Goal: Task Accomplishment & Management: Use online tool/utility

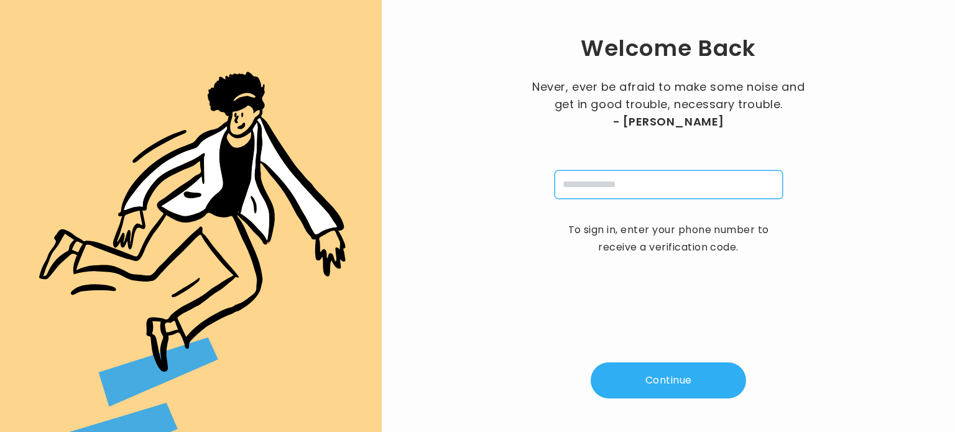
click at [587, 184] on input "tel" at bounding box center [669, 184] width 228 height 29
type input "**********"
click at [654, 384] on button "Continue" at bounding box center [669, 381] width 156 height 36
type input "*"
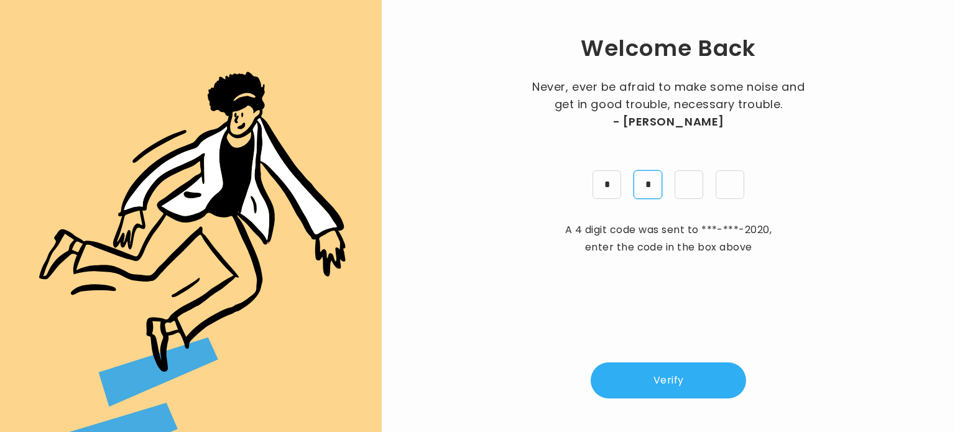
type input "*"
click at [666, 383] on button "Verify" at bounding box center [669, 381] width 156 height 36
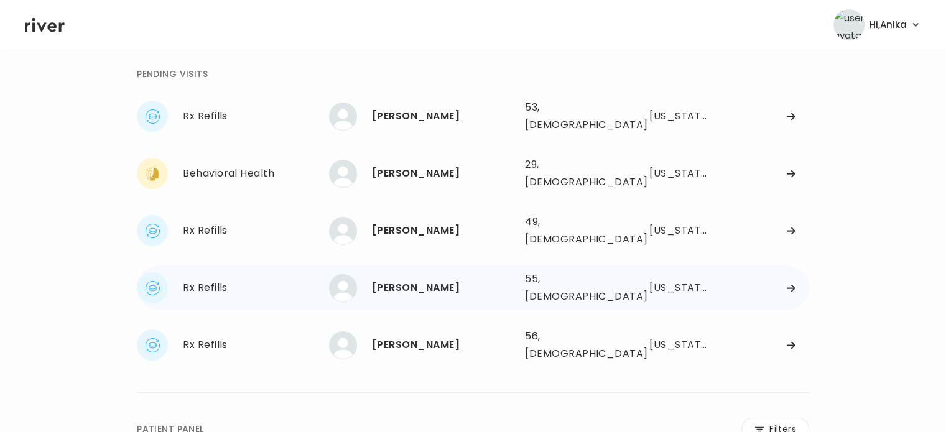
scroll to position [42, 0]
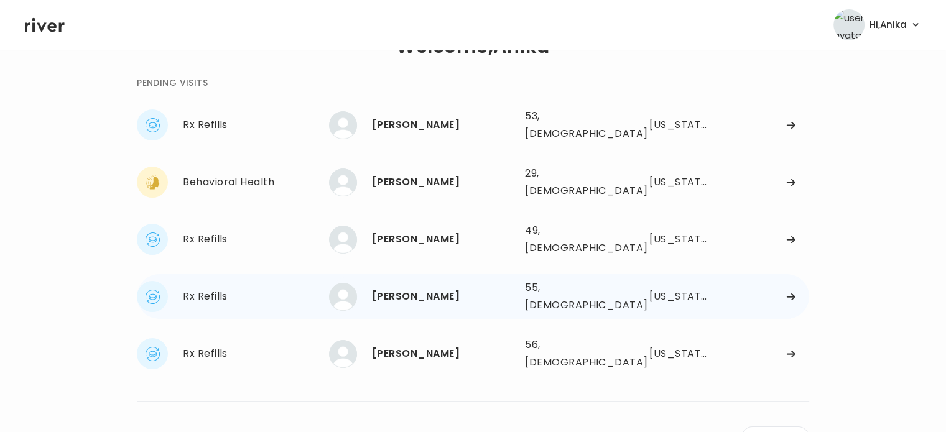
click at [393, 288] on div "[PERSON_NAME]" at bounding box center [443, 296] width 143 height 17
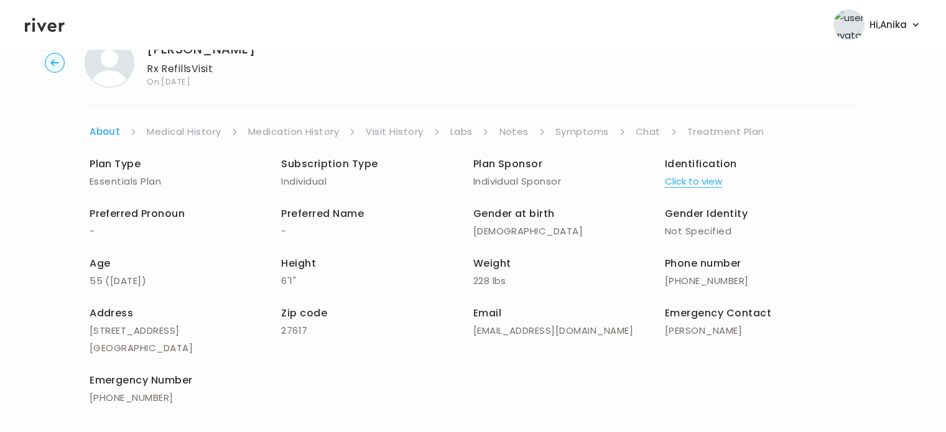
click at [671, 183] on button "Click to view" at bounding box center [693, 181] width 57 height 17
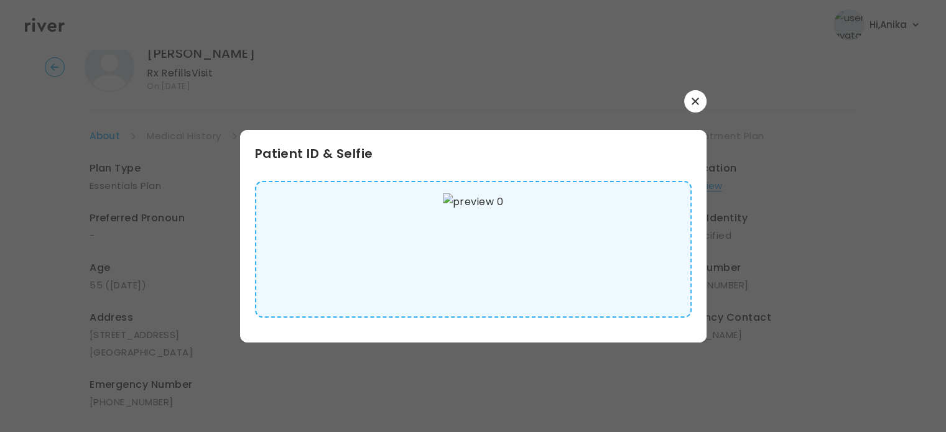
scroll to position [32, 0]
click at [692, 99] on icon "button" at bounding box center [695, 101] width 7 height 7
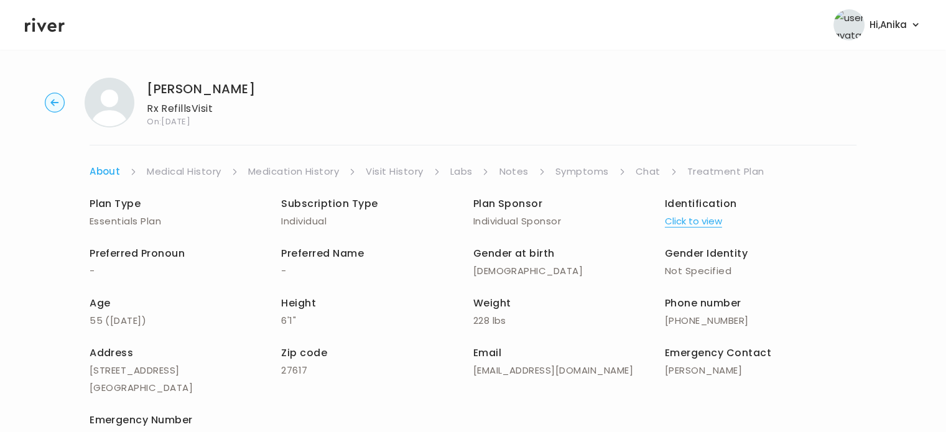
scroll to position [0, 0]
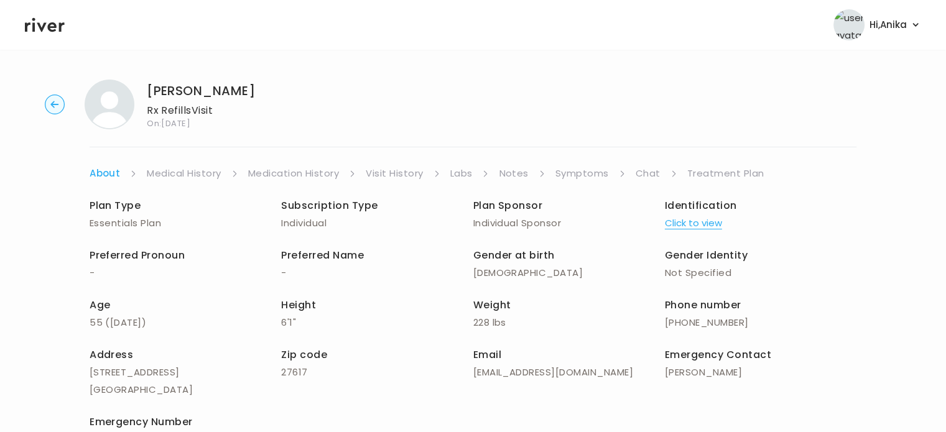
click at [196, 176] on link "Medical History" at bounding box center [184, 173] width 74 height 17
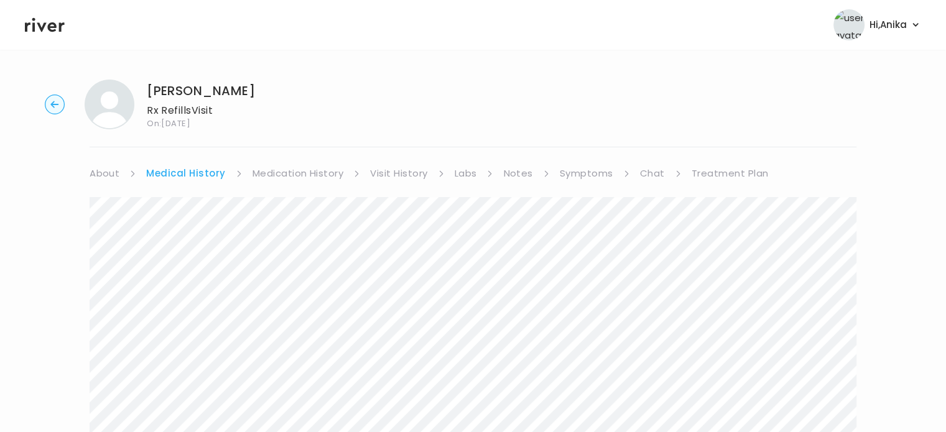
click at [322, 176] on link "Medication History" at bounding box center [298, 173] width 91 height 17
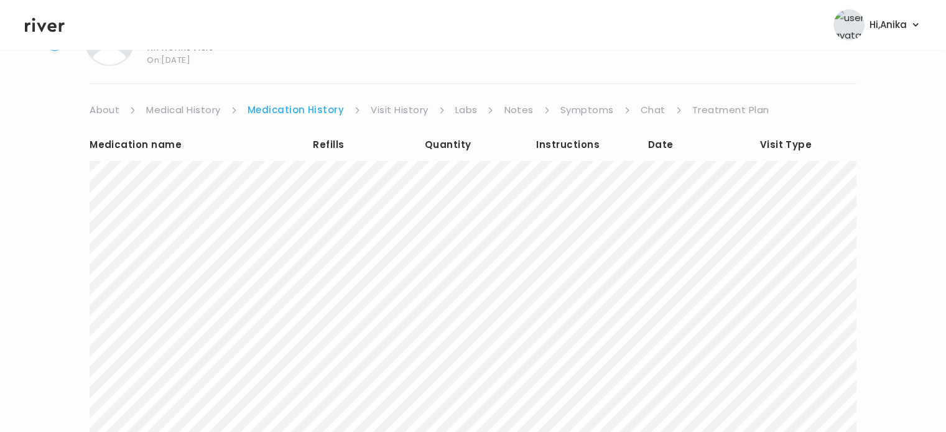
scroll to position [72, 0]
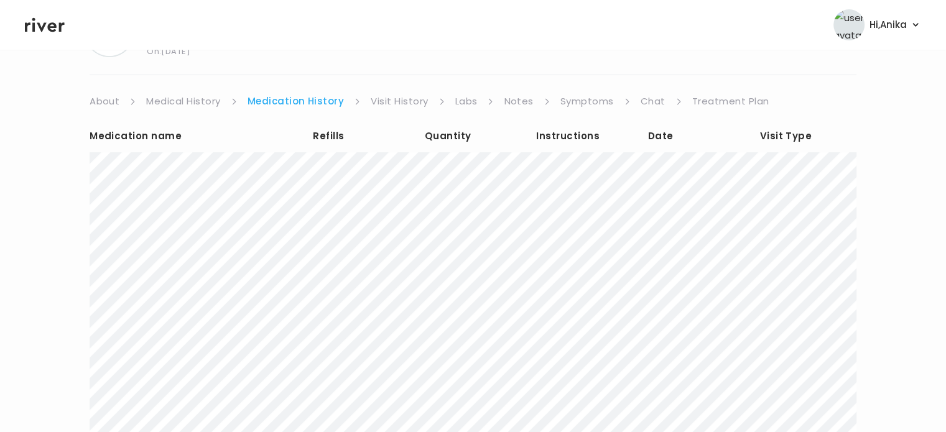
click at [389, 103] on link "Visit History" at bounding box center [399, 101] width 57 height 17
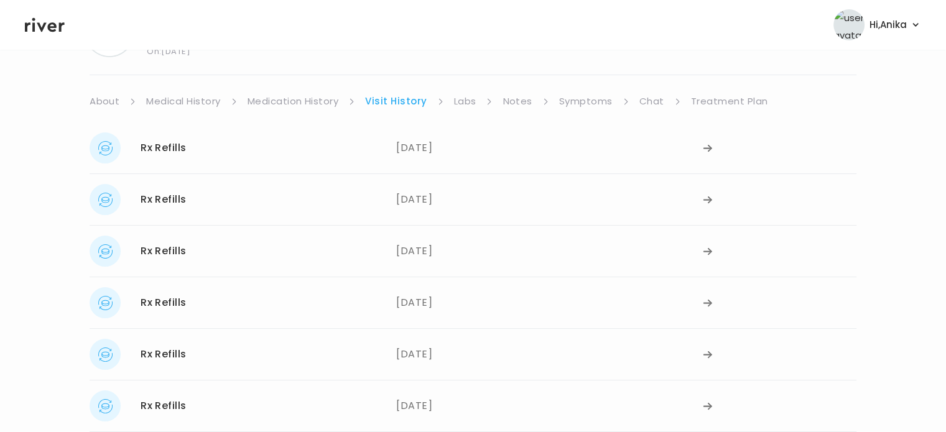
click at [472, 103] on link "Labs" at bounding box center [465, 101] width 22 height 17
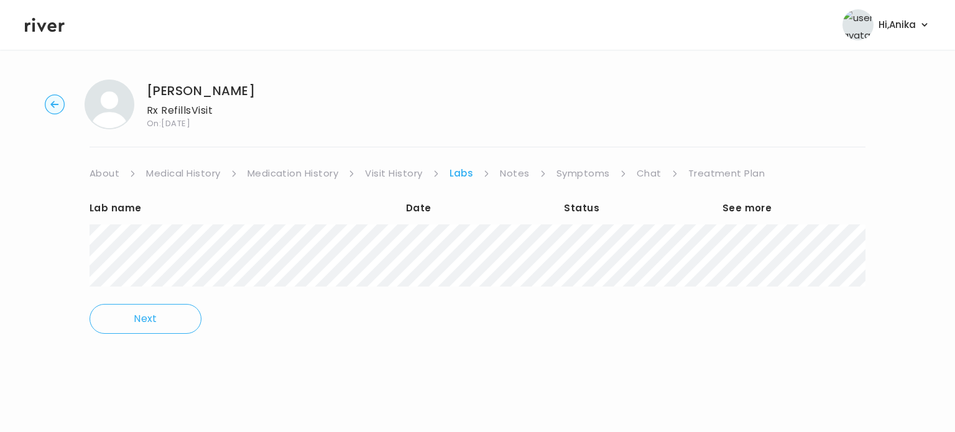
click at [509, 170] on link "Notes" at bounding box center [514, 173] width 29 height 17
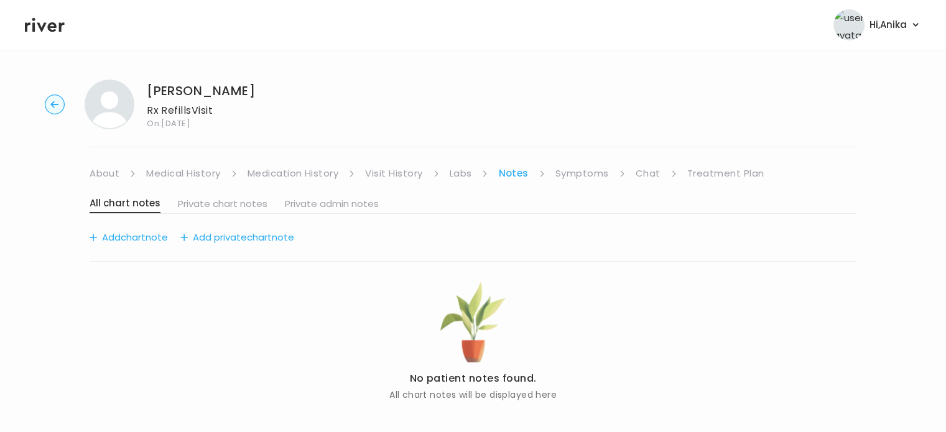
click at [570, 175] on link "Symptoms" at bounding box center [582, 173] width 53 height 17
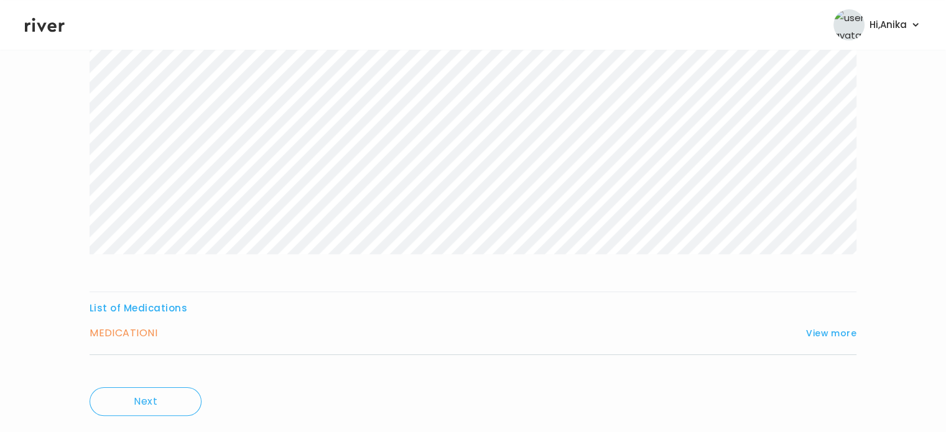
scroll to position [207, 0]
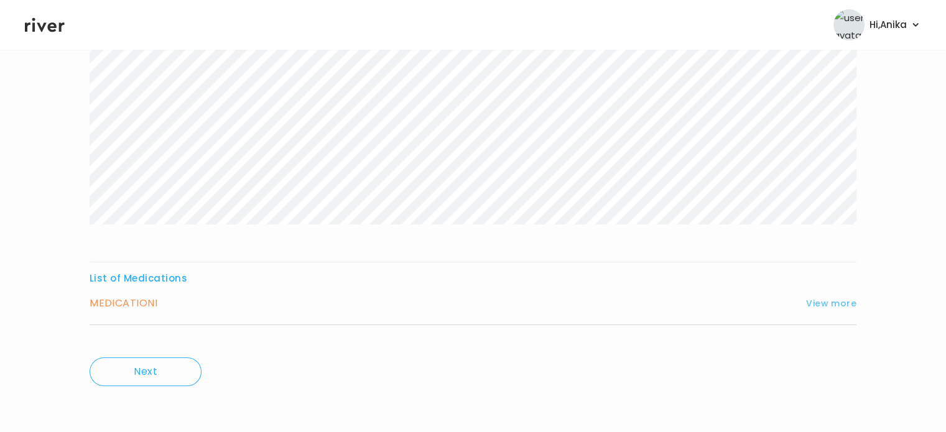
click at [820, 305] on button "View more" at bounding box center [831, 303] width 50 height 15
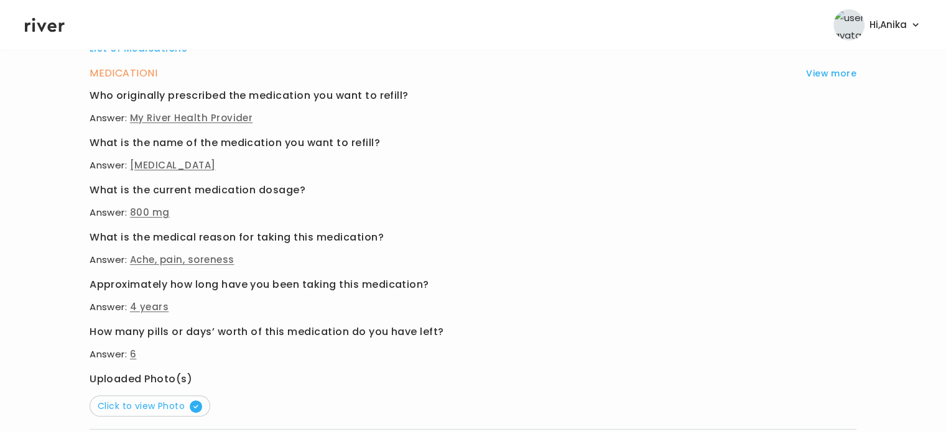
scroll to position [483, 0]
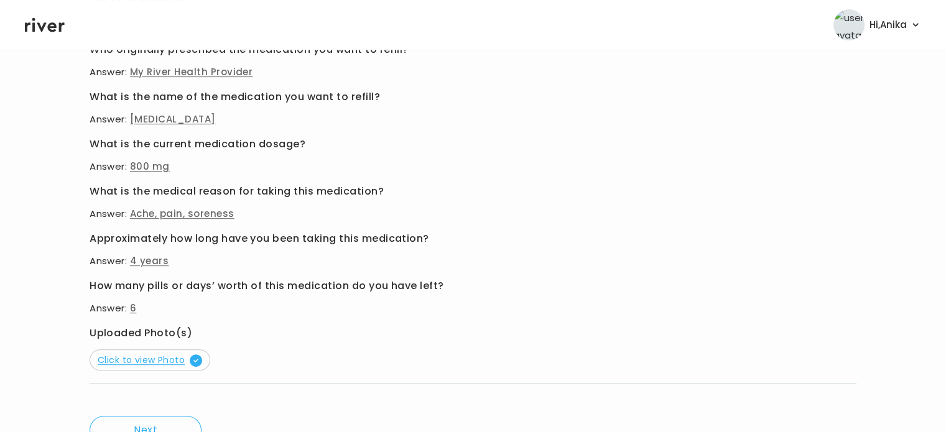
click at [165, 358] on span "Click to view Photo" at bounding box center [150, 360] width 105 height 12
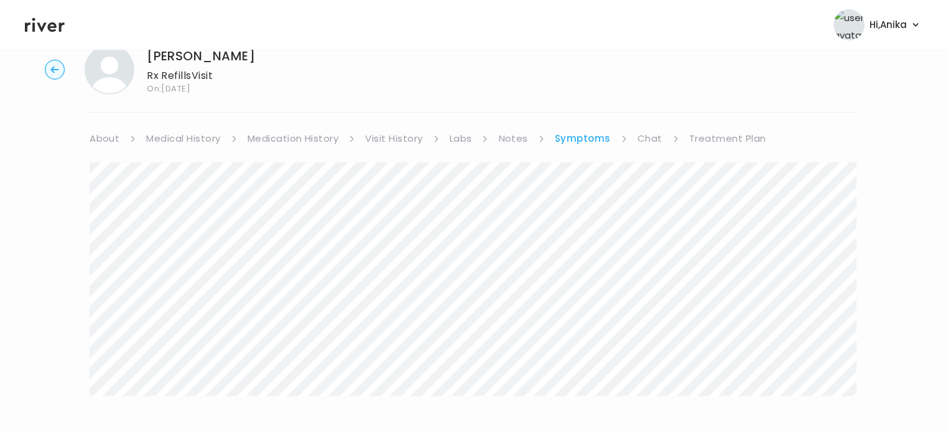
scroll to position [0, 0]
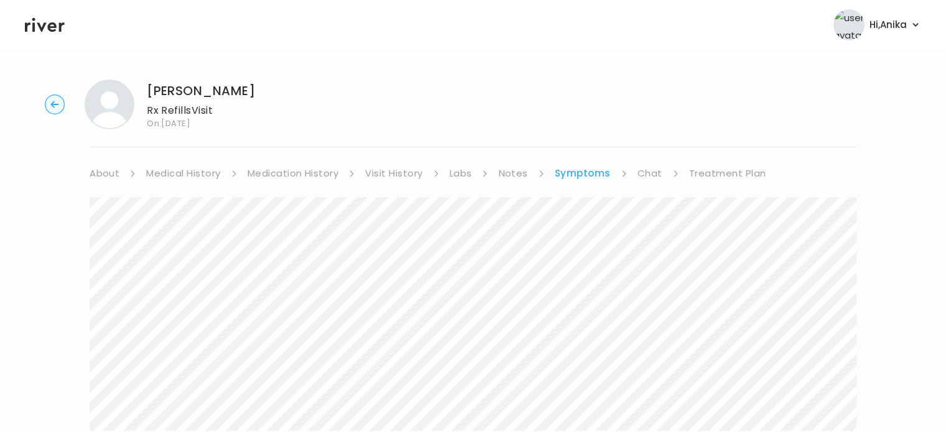
click at [383, 176] on link "Visit History" at bounding box center [393, 173] width 57 height 17
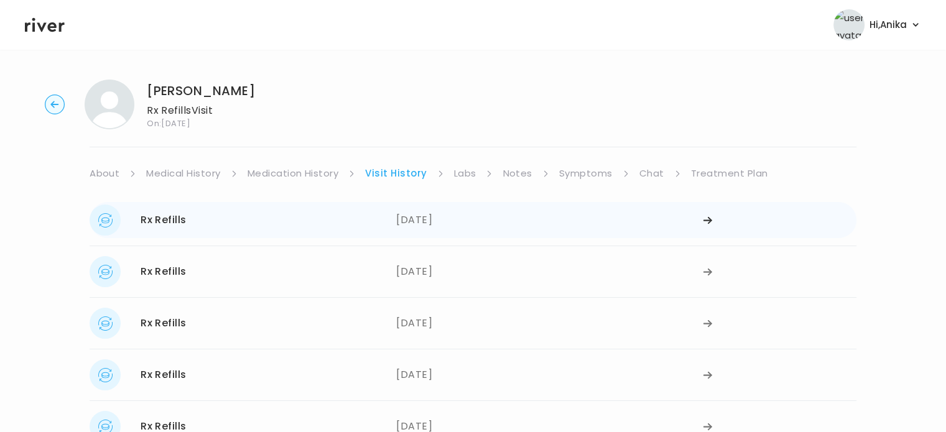
click at [398, 227] on div "[DATE]" at bounding box center [549, 220] width 307 height 31
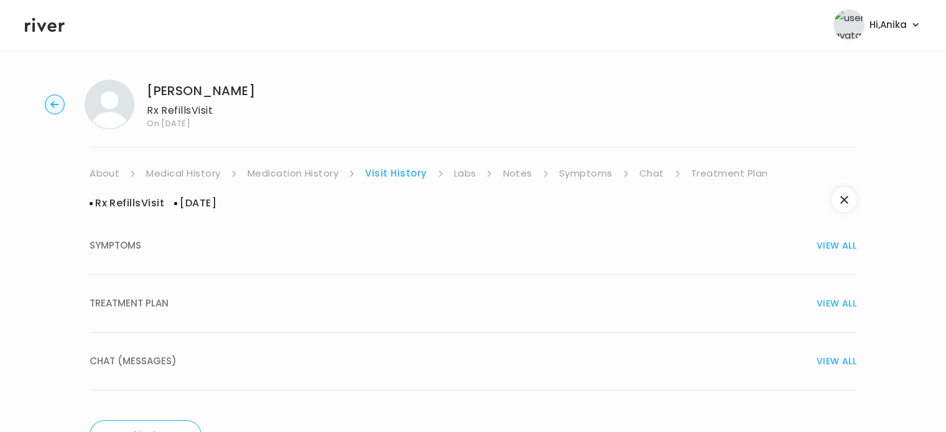
click at [401, 295] on div "TREATMENT PLAN VIEW ALL" at bounding box center [473, 303] width 767 height 17
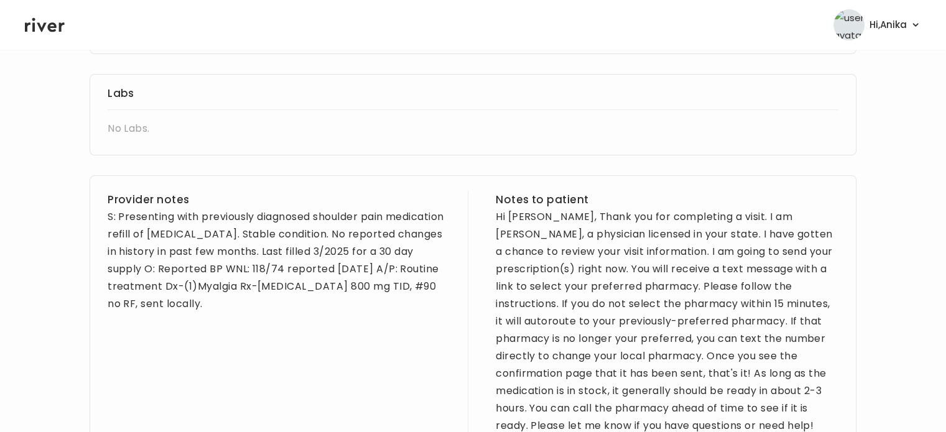
scroll to position [409, 0]
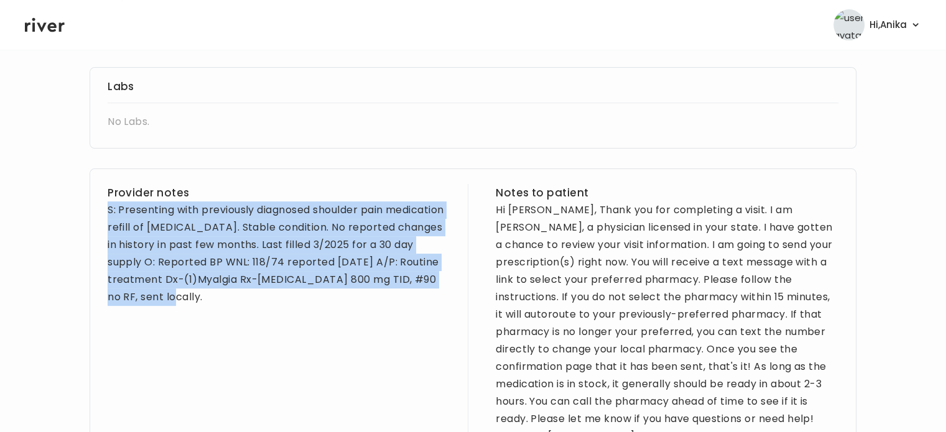
drag, startPoint x: 215, startPoint y: 306, endPoint x: 106, endPoint y: 212, distance: 143.3
click at [106, 212] on div "Provider notes S: Presenting with previously diagnosed shoulder pain medication…" at bounding box center [473, 316] width 767 height 295
copy div "S: Presenting with previously diagnosed shoulder pain medication refill of [MED…"
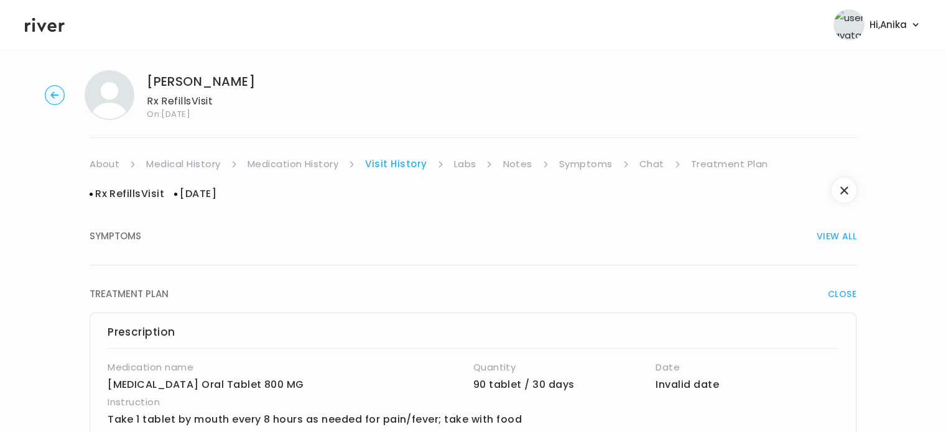
scroll to position [0, 0]
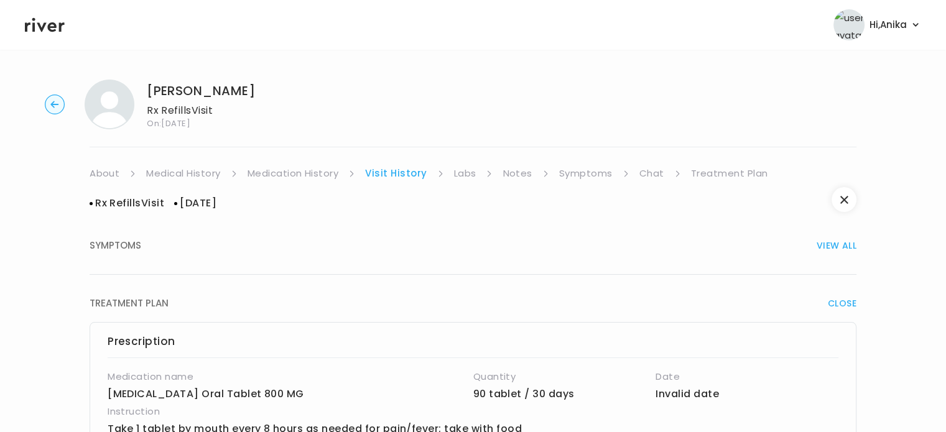
click at [574, 178] on link "Symptoms" at bounding box center [585, 173] width 53 height 17
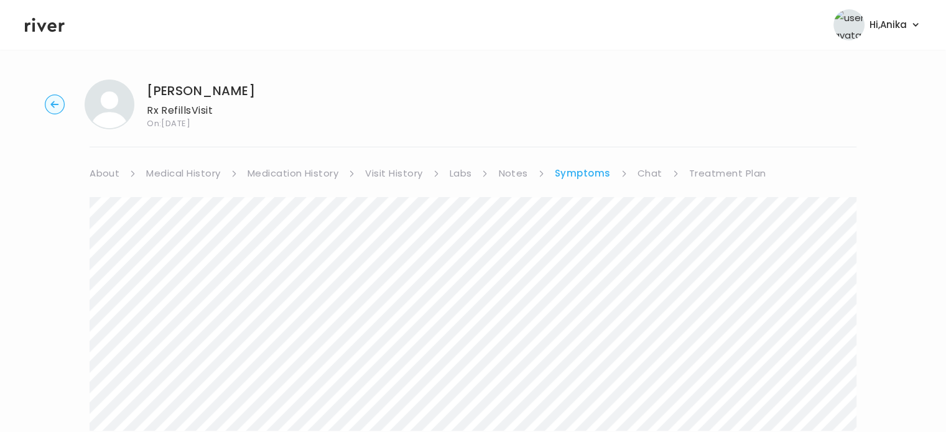
click at [715, 172] on link "Treatment Plan" at bounding box center [727, 173] width 77 height 17
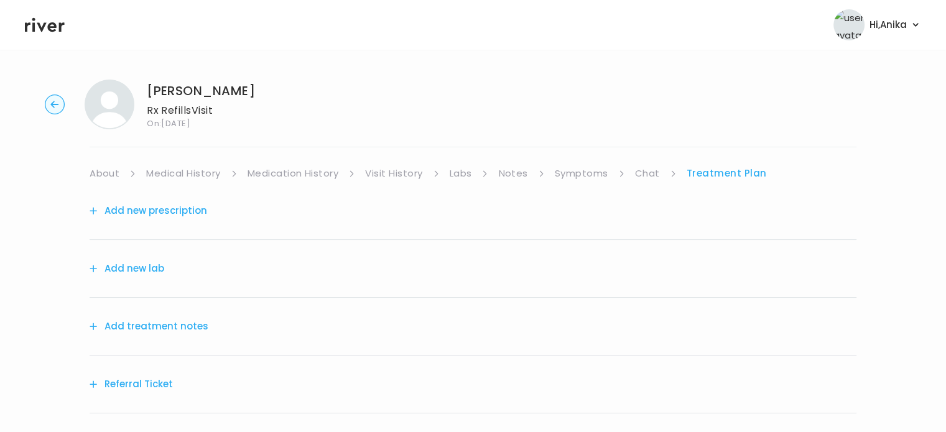
click at [172, 328] on button "Add treatment notes" at bounding box center [149, 326] width 119 height 17
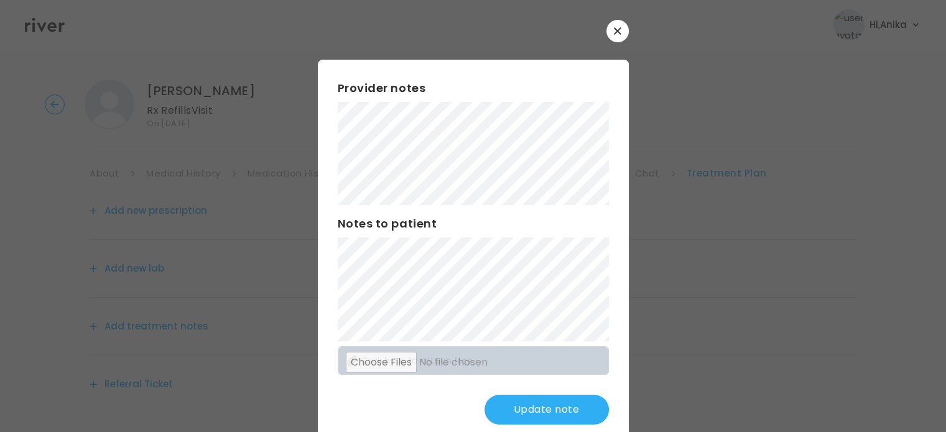
click at [552, 412] on button "Update note" at bounding box center [547, 410] width 124 height 30
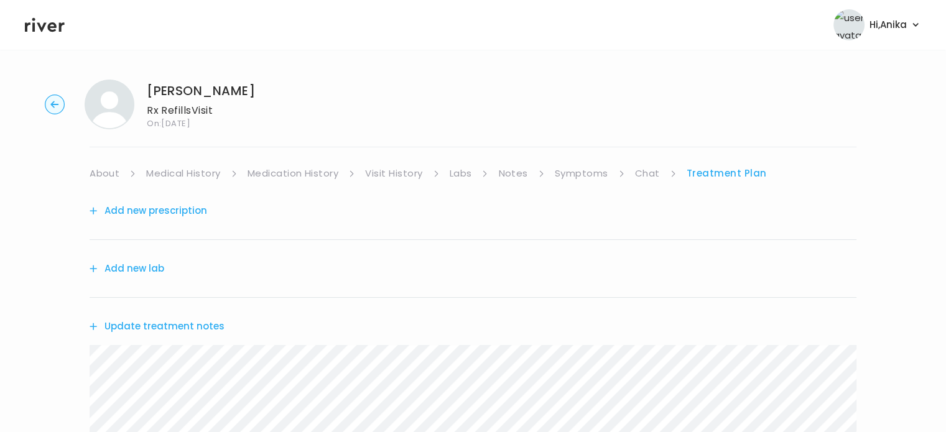
click at [170, 216] on button "Add new prescription" at bounding box center [149, 210] width 118 height 17
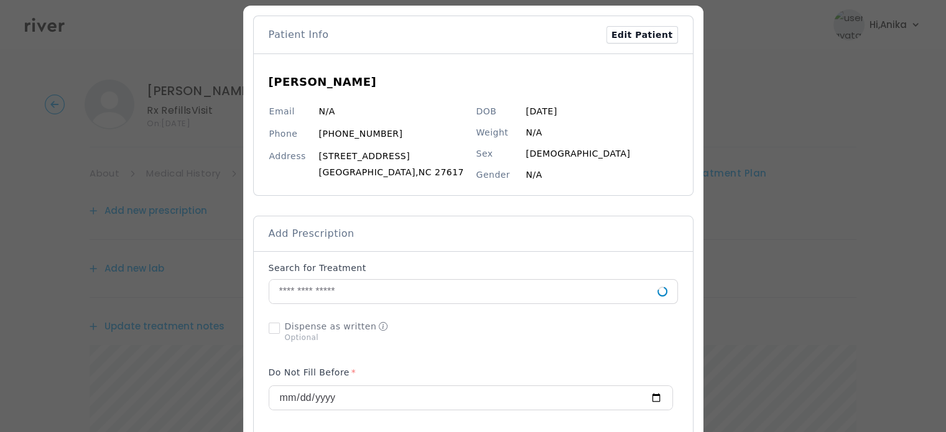
scroll to position [85, 0]
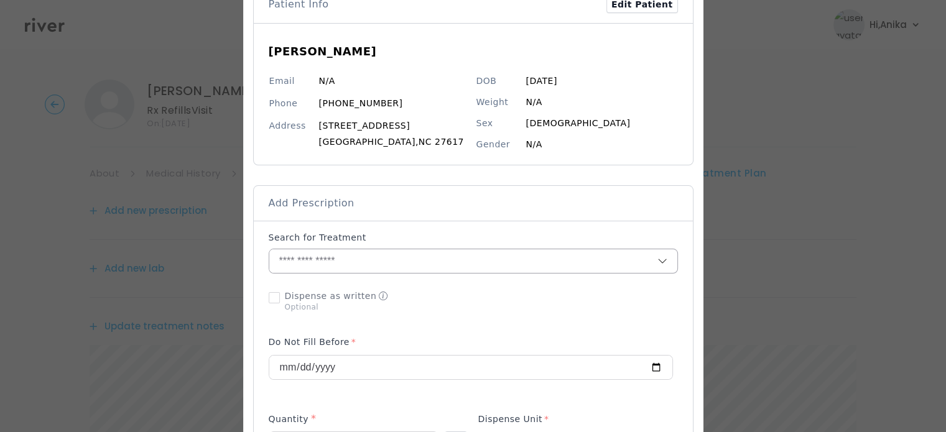
click at [464, 266] on input "text" at bounding box center [463, 261] width 388 height 24
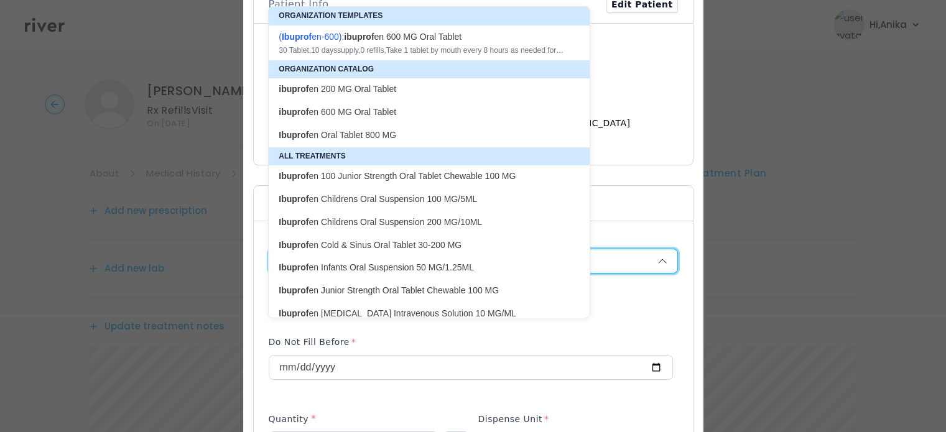
click at [435, 57] on p "( Ibuprof en-600 ): ibuprof en 600 MG Oral Tablet 30 Tablet , 10 days supply, 0…" at bounding box center [421, 43] width 301 height 30
type input "**********"
type input "**"
type input "*"
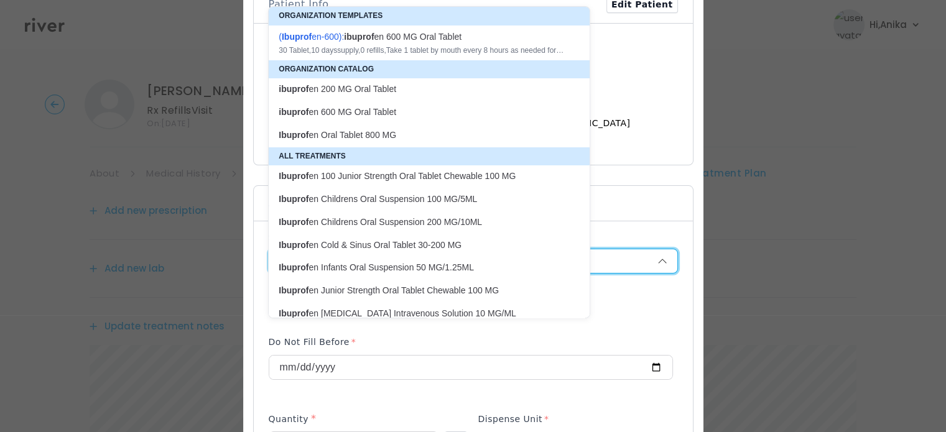
type textarea "**********"
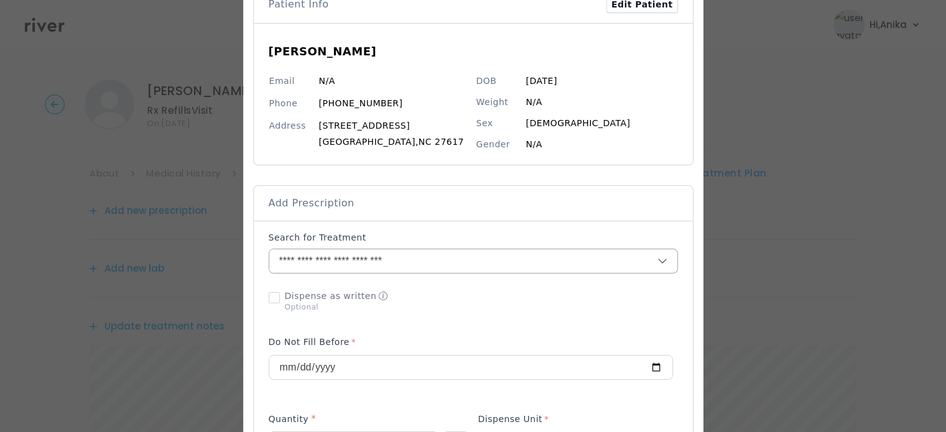
click at [336, 263] on input "**********" at bounding box center [448, 261] width 358 height 24
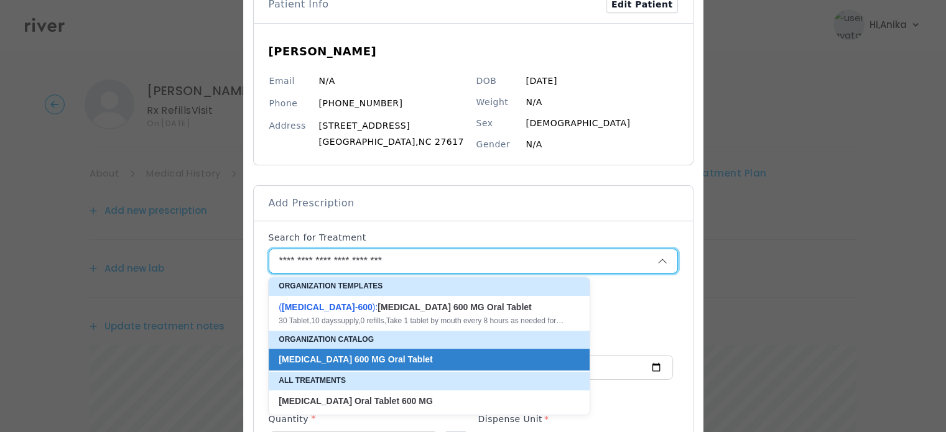
click at [328, 257] on input "**********" at bounding box center [448, 261] width 358 height 24
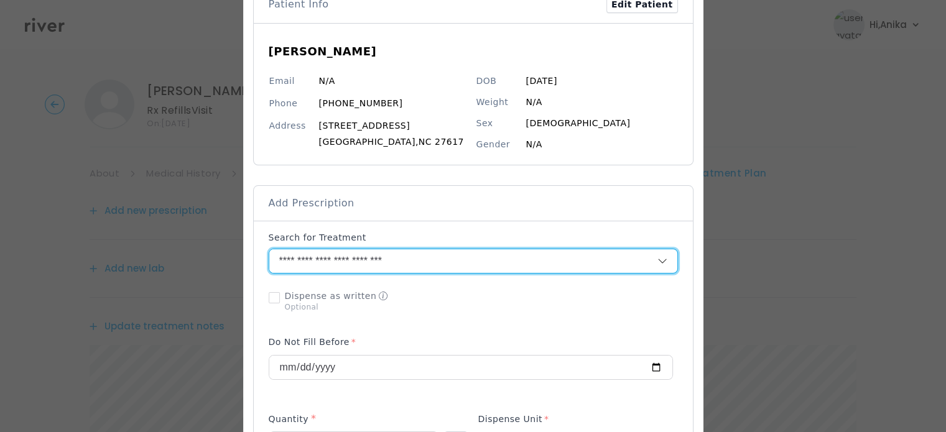
click at [324, 260] on input "**********" at bounding box center [448, 261] width 358 height 24
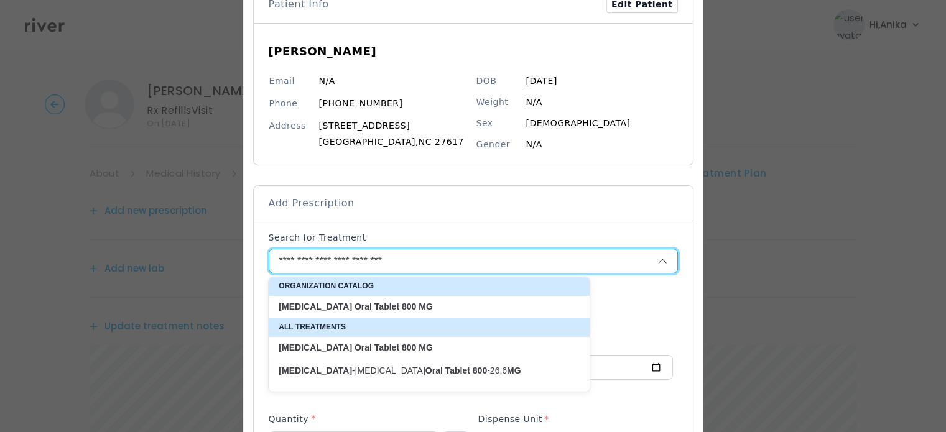
click at [402, 304] on strong "800" at bounding box center [409, 307] width 14 height 10
type input "**********"
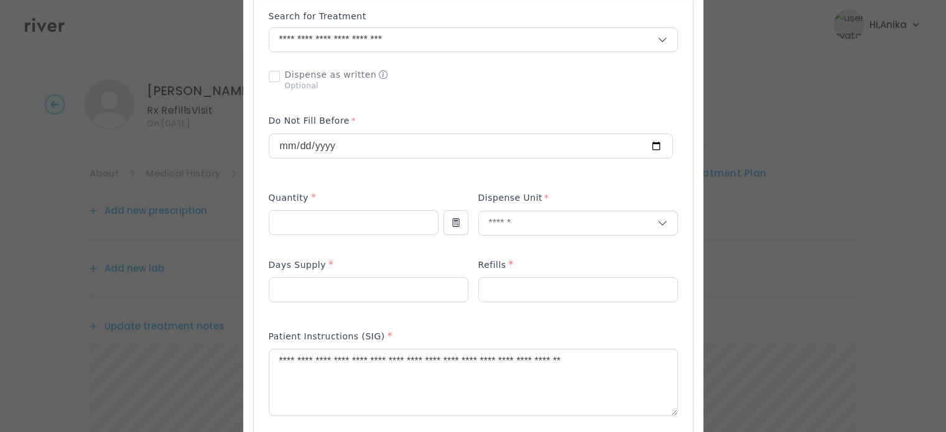
scroll to position [296, 0]
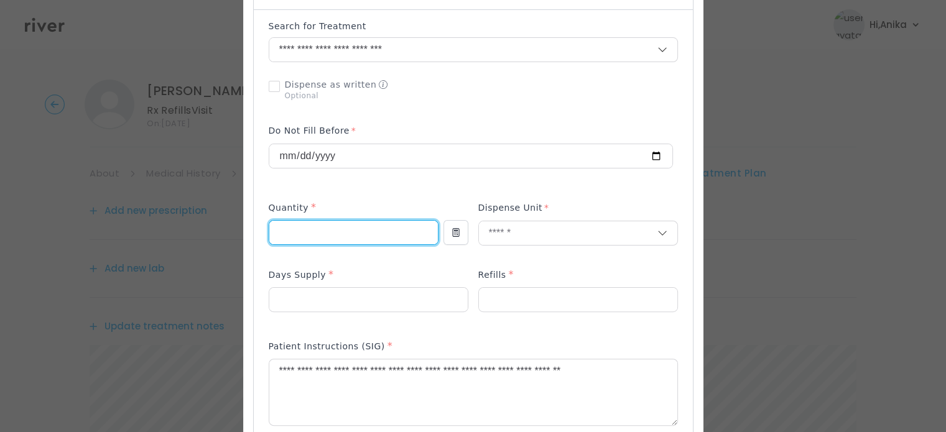
drag, startPoint x: 295, startPoint y: 237, endPoint x: 259, endPoint y: 238, distance: 36.7
click at [259, 238] on div "Add Prescription to Order" at bounding box center [473, 323] width 439 height 629
type input "**"
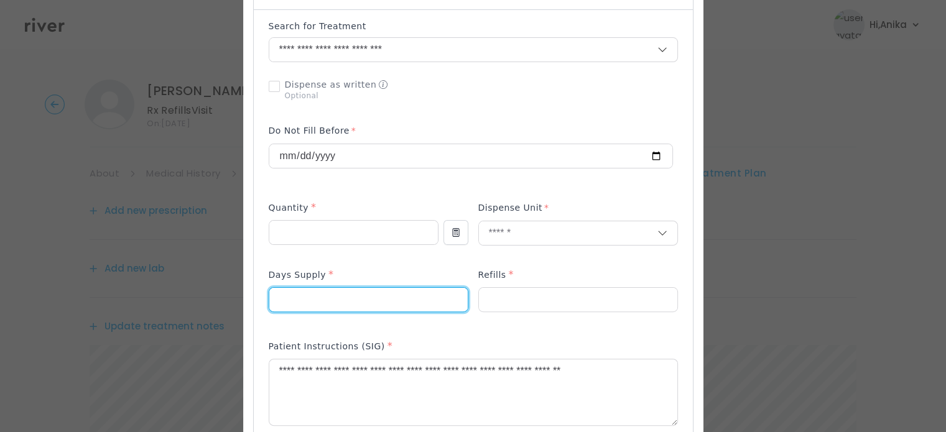
drag, startPoint x: 289, startPoint y: 298, endPoint x: 231, endPoint y: 307, distance: 58.5
click at [231, 307] on div "​" at bounding box center [473, 351] width 946 height 1295
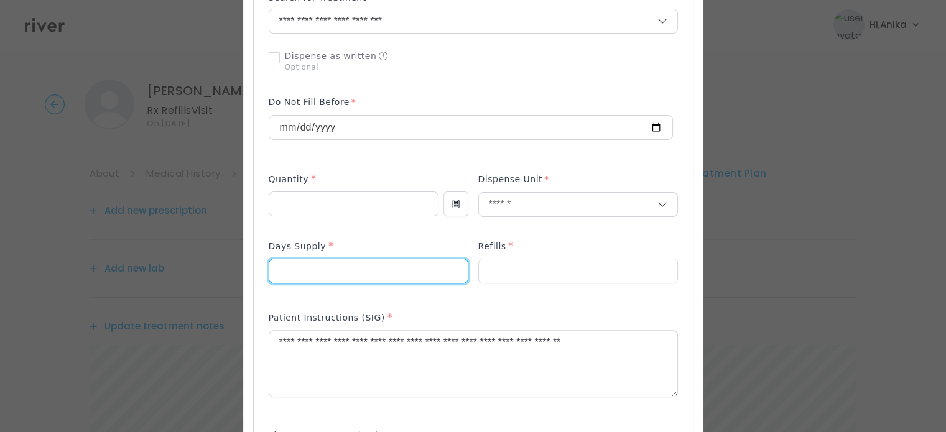
scroll to position [333, 0]
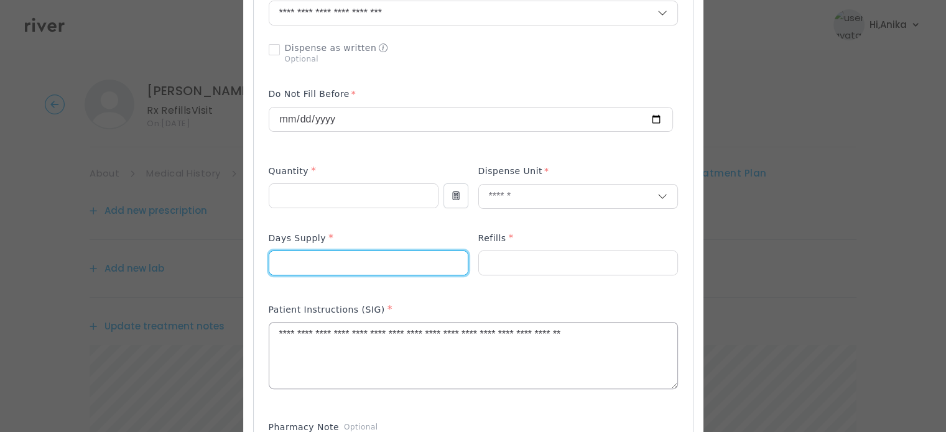
type input "**"
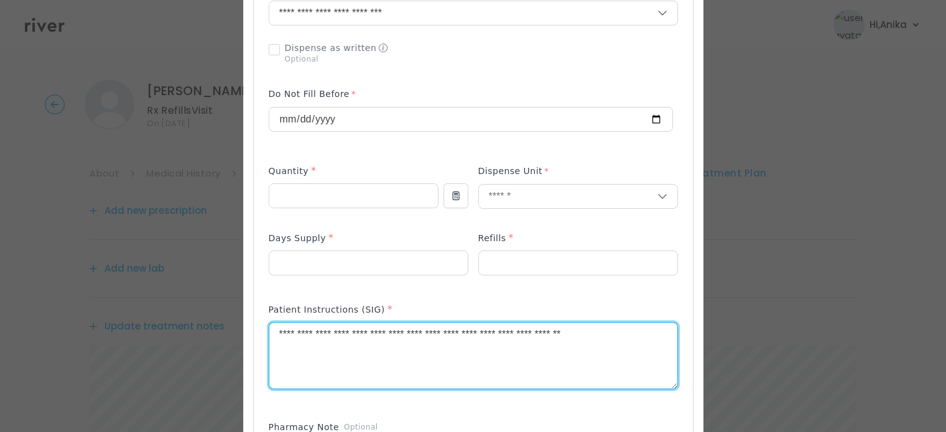
drag, startPoint x: 549, startPoint y: 335, endPoint x: 523, endPoint y: 335, distance: 26.1
click at [523, 335] on textarea "**********" at bounding box center [473, 356] width 408 height 66
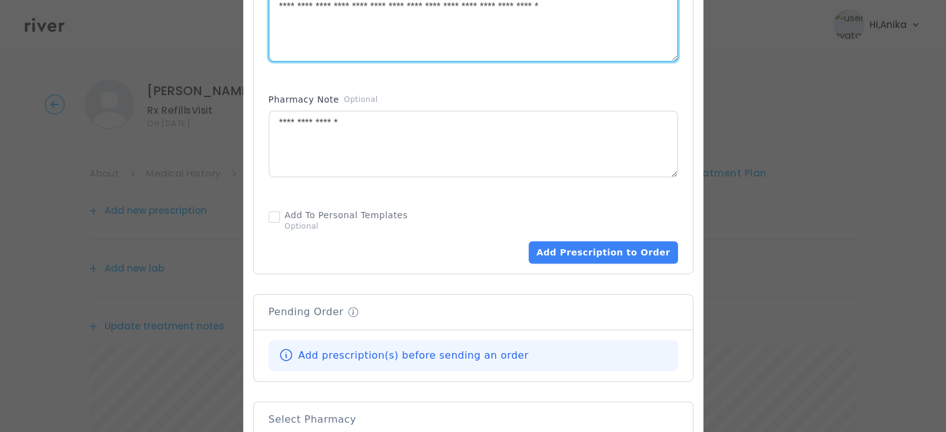
scroll to position [763, 0]
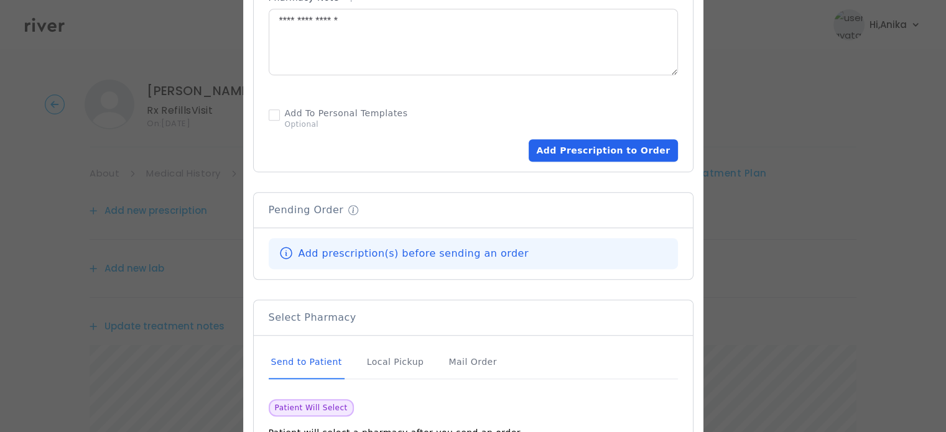
type textarea "**********"
click at [590, 146] on button "Add Prescription to Order" at bounding box center [603, 150] width 149 height 22
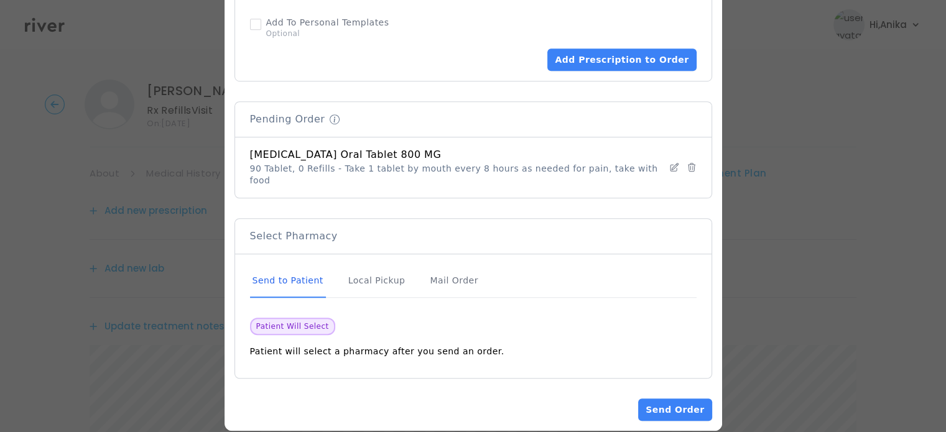
scroll to position [858, 0]
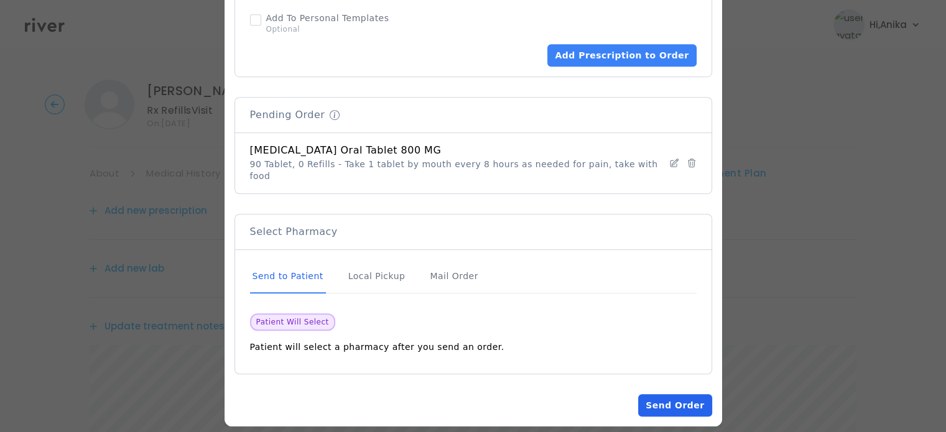
click at [659, 400] on button "Send Order" at bounding box center [674, 405] width 73 height 22
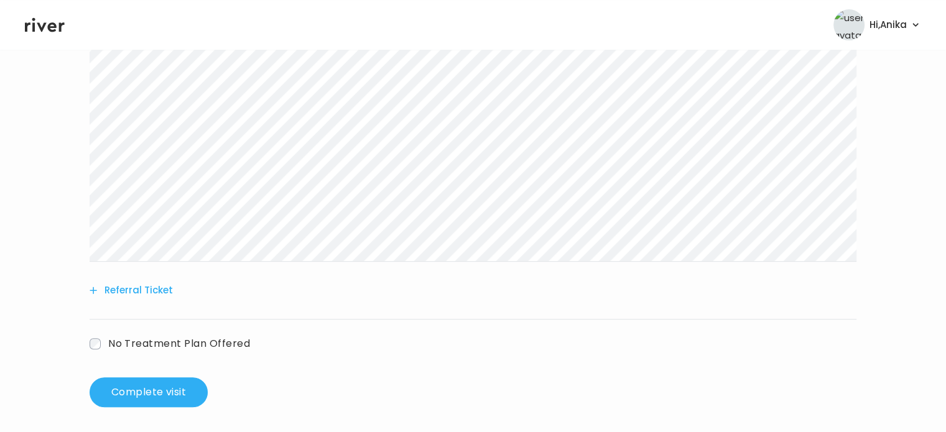
scroll to position [445, 0]
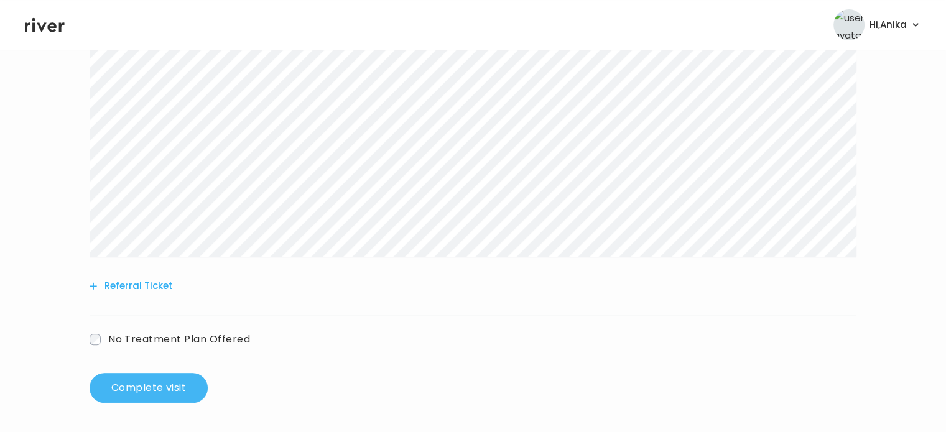
click at [172, 384] on button "Complete visit" at bounding box center [149, 388] width 118 height 30
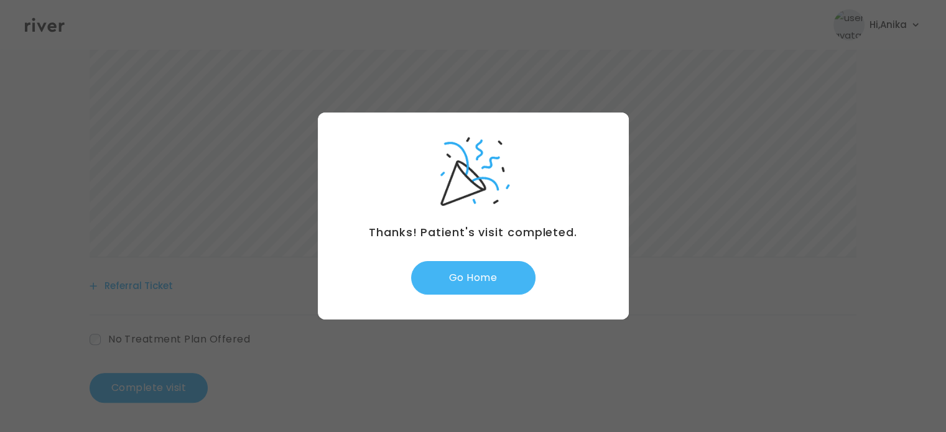
click at [470, 280] on button "Go Home" at bounding box center [473, 278] width 124 height 34
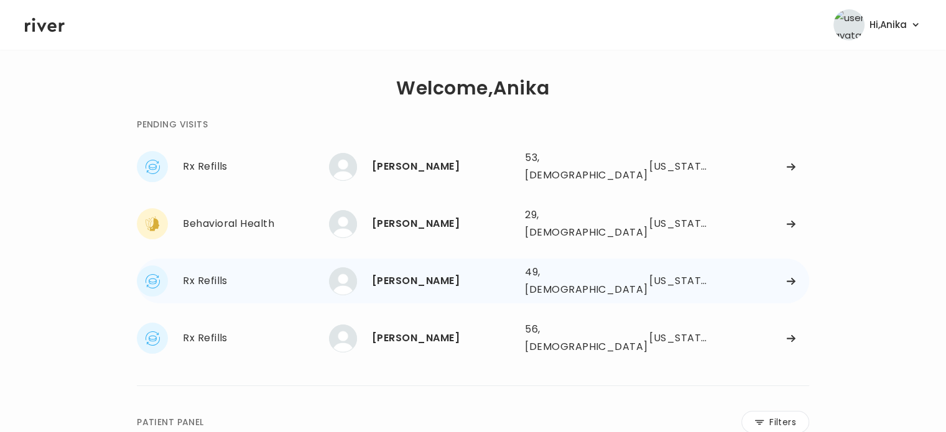
click at [405, 272] on div "[PERSON_NAME]" at bounding box center [443, 280] width 143 height 17
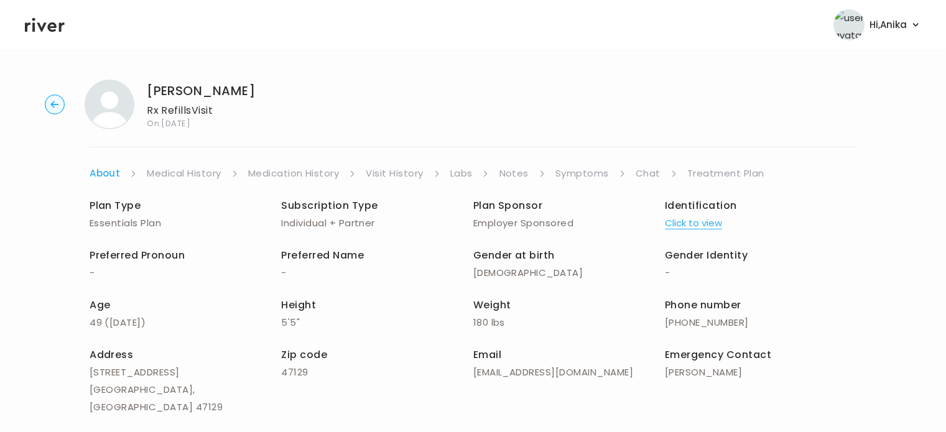
click at [681, 221] on button "Click to view" at bounding box center [693, 223] width 57 height 17
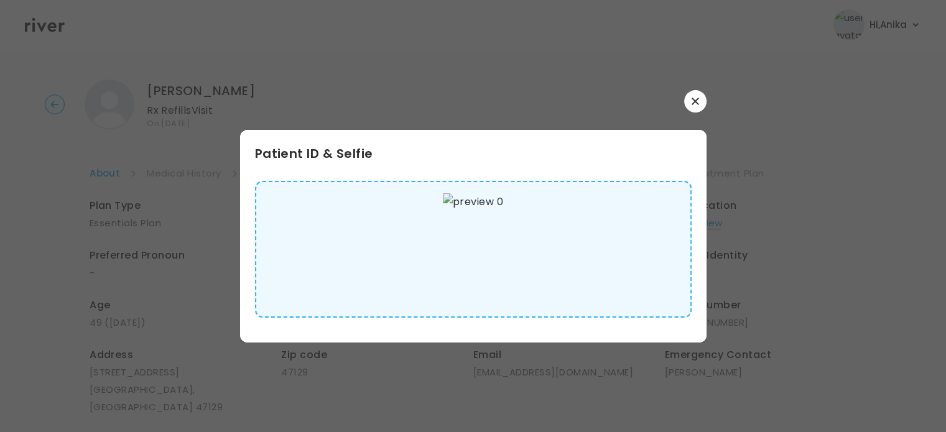
click at [695, 101] on icon "button" at bounding box center [695, 101] width 7 height 7
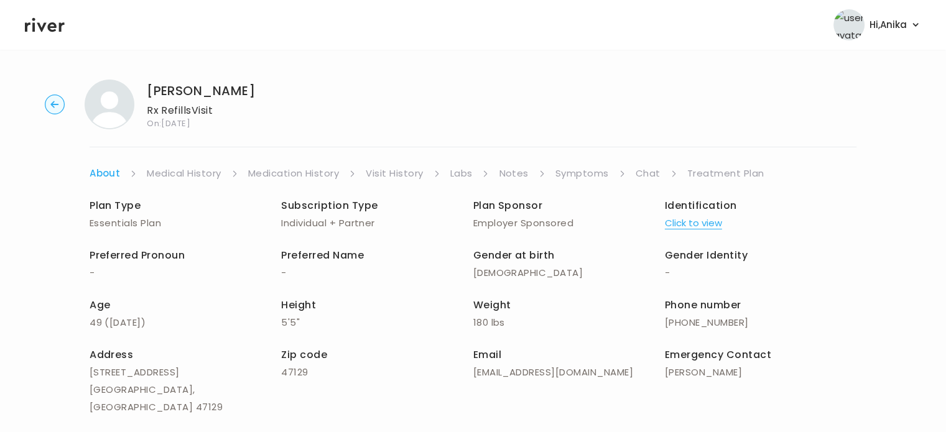
click at [183, 179] on link "Medical History" at bounding box center [184, 173] width 74 height 17
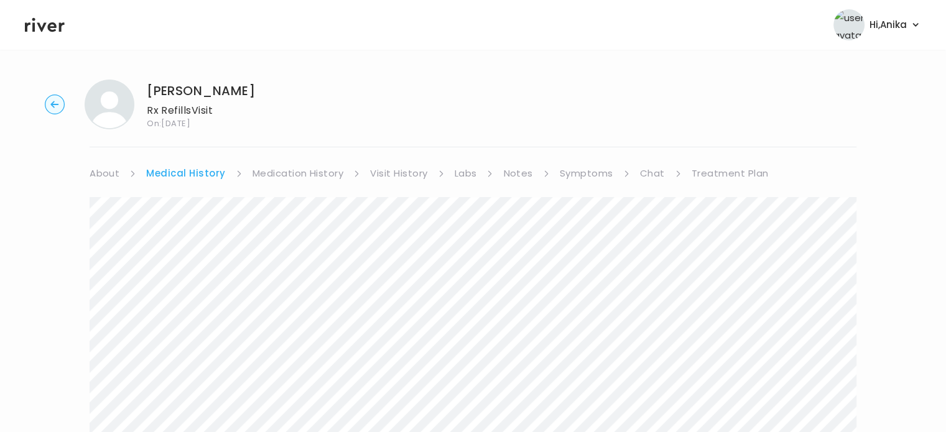
click at [286, 169] on link "Medication History" at bounding box center [298, 173] width 91 height 17
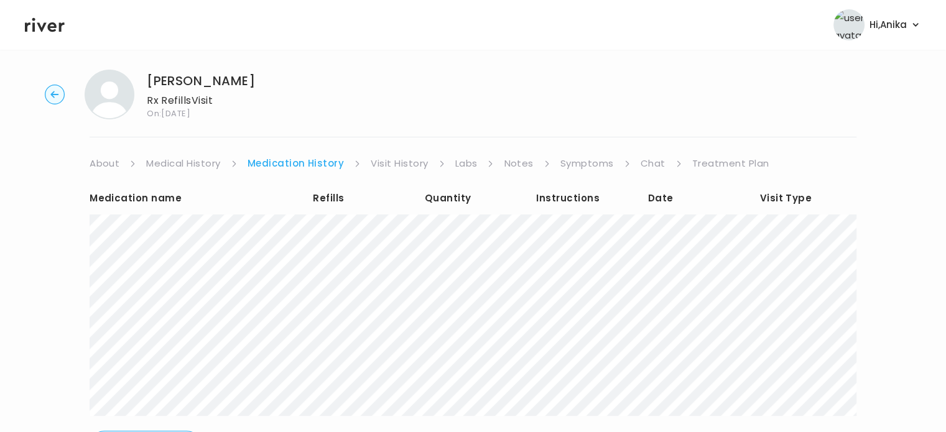
scroll to position [5, 0]
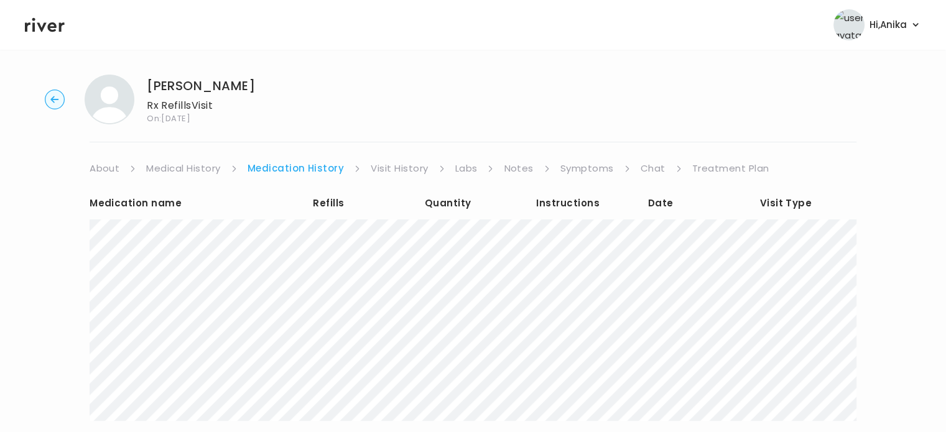
click at [391, 172] on link "Visit History" at bounding box center [399, 168] width 57 height 17
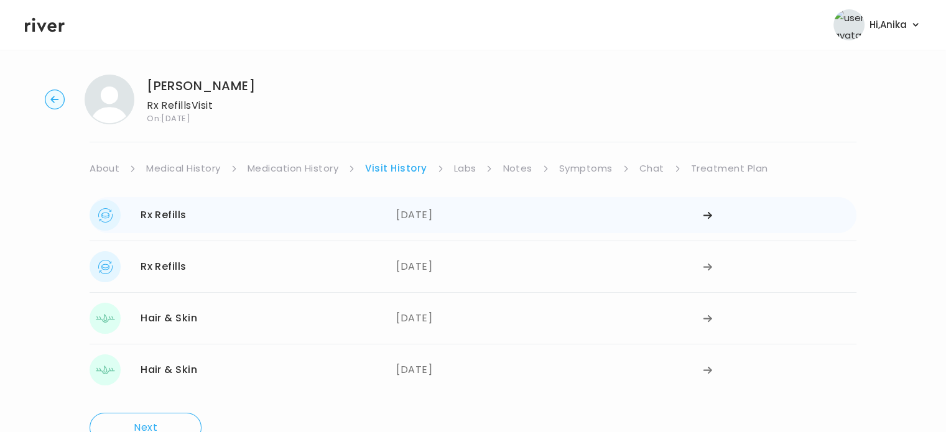
click at [418, 215] on div "06/03/2025" at bounding box center [549, 215] width 307 height 31
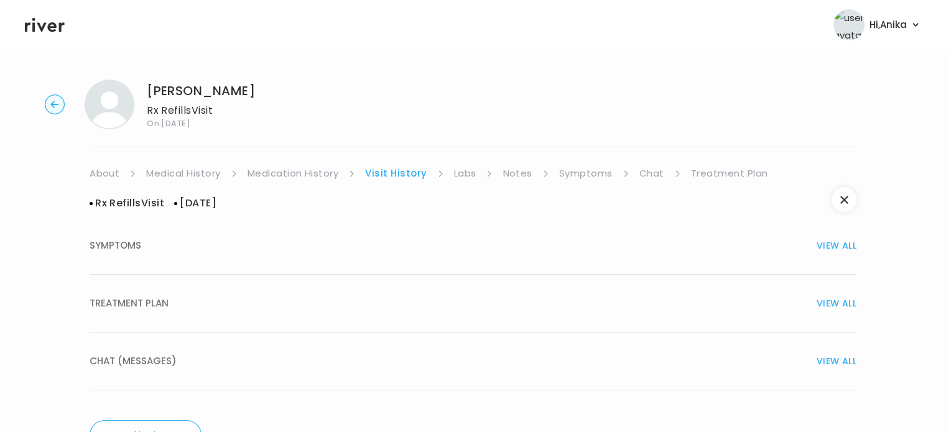
click at [389, 316] on button "TREATMENT PLAN VIEW ALL" at bounding box center [473, 304] width 767 height 58
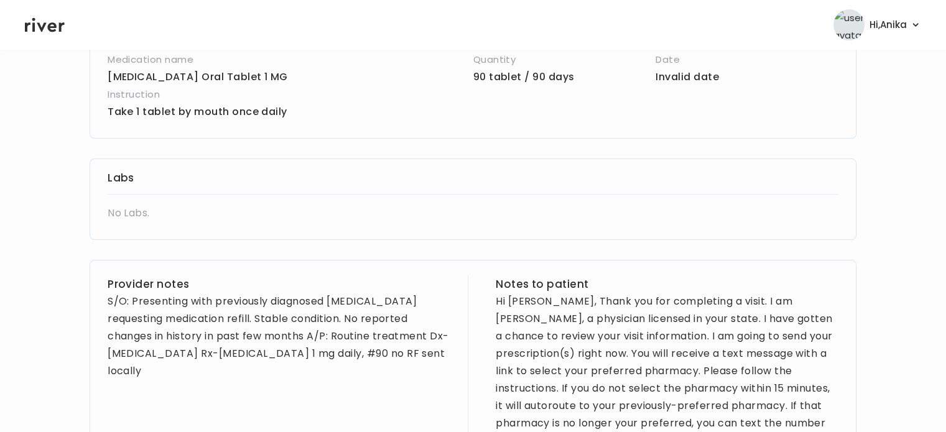
scroll to position [330, 0]
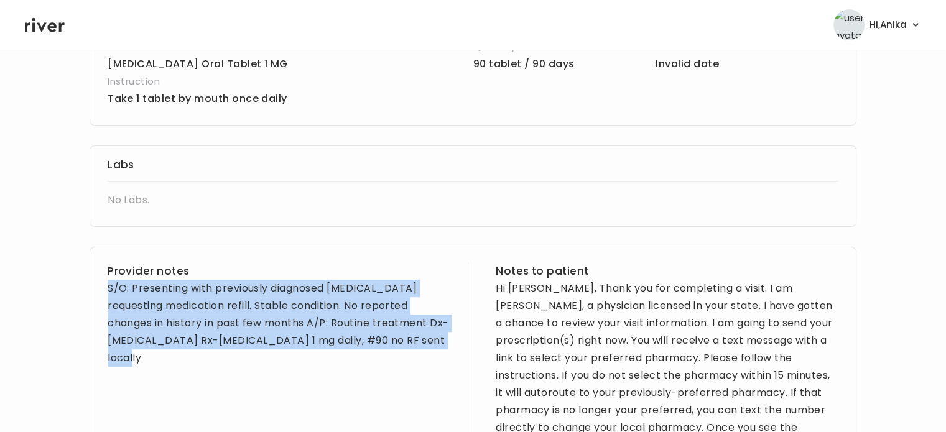
drag, startPoint x: 180, startPoint y: 368, endPoint x: 111, endPoint y: 288, distance: 105.8
click at [111, 288] on div "S/O: Presenting with previously diagnosed hyperhidrosis requesting medication r…" at bounding box center [279, 323] width 343 height 87
copy div "S/O: Presenting with previously diagnosed hyperhidrosis requesting medication r…"
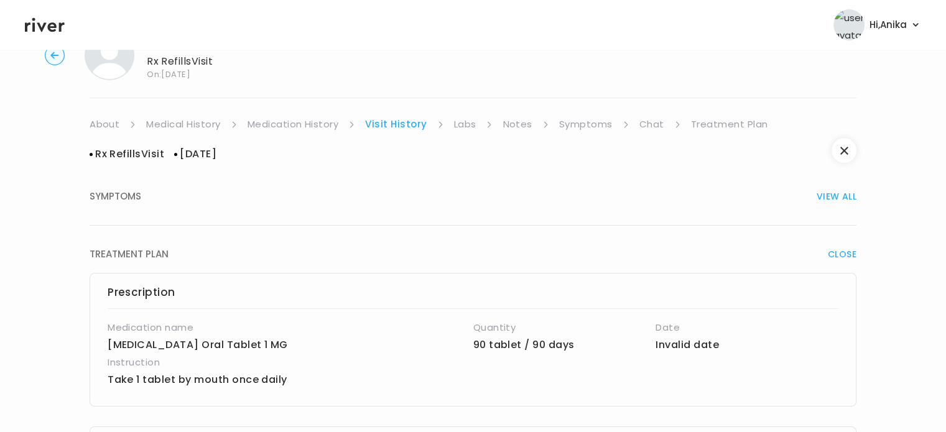
scroll to position [0, 0]
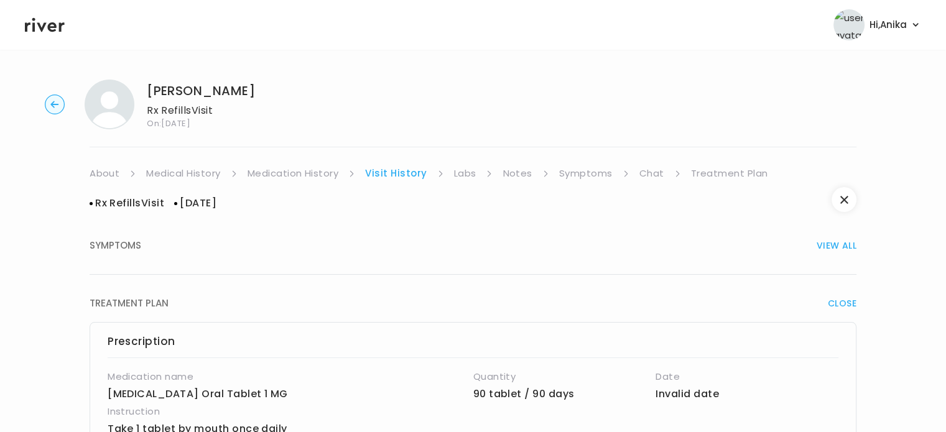
click at [467, 173] on link "Labs" at bounding box center [465, 173] width 22 height 17
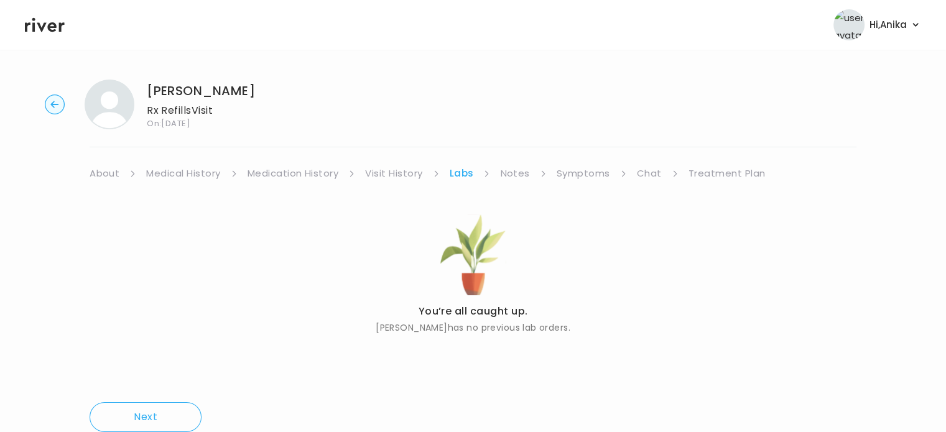
click at [511, 175] on link "Notes" at bounding box center [514, 173] width 29 height 17
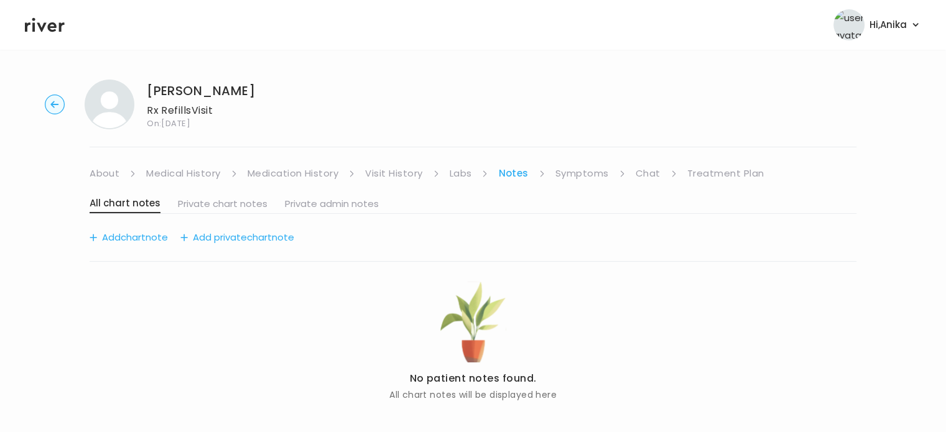
click at [577, 176] on link "Symptoms" at bounding box center [582, 173] width 53 height 17
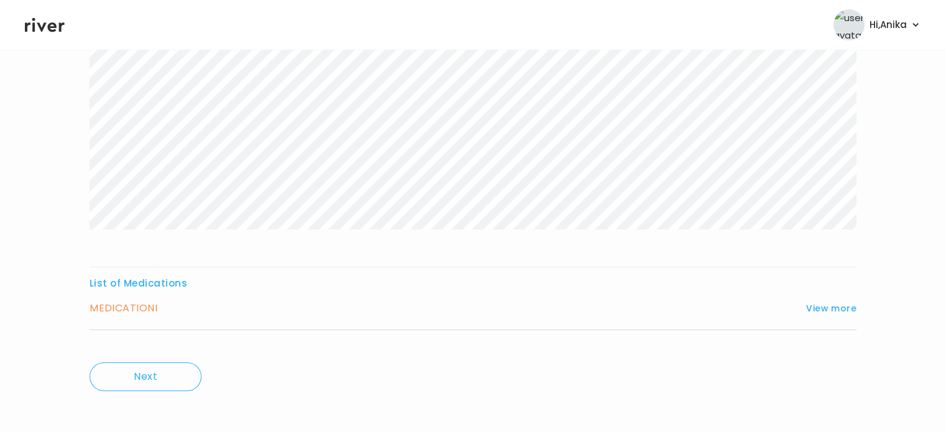
scroll to position [207, 0]
click at [826, 308] on button "View more" at bounding box center [831, 303] width 50 height 15
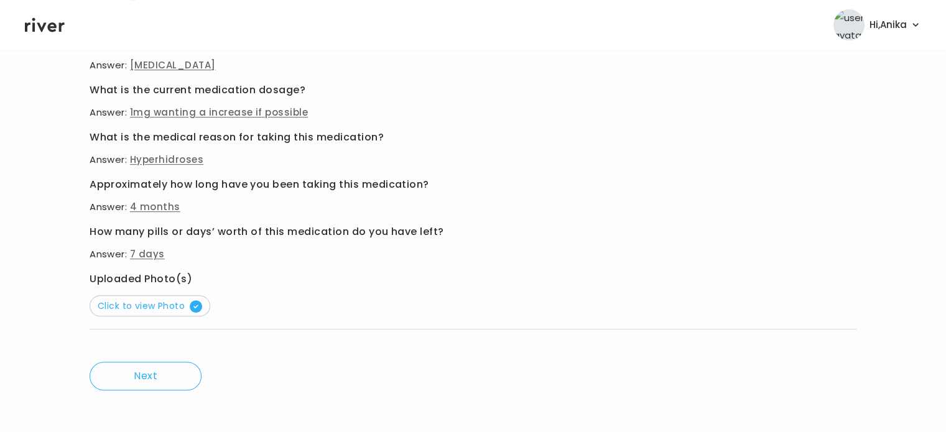
scroll to position [537, 0]
click at [167, 310] on span "Click to view Photo" at bounding box center [150, 305] width 105 height 12
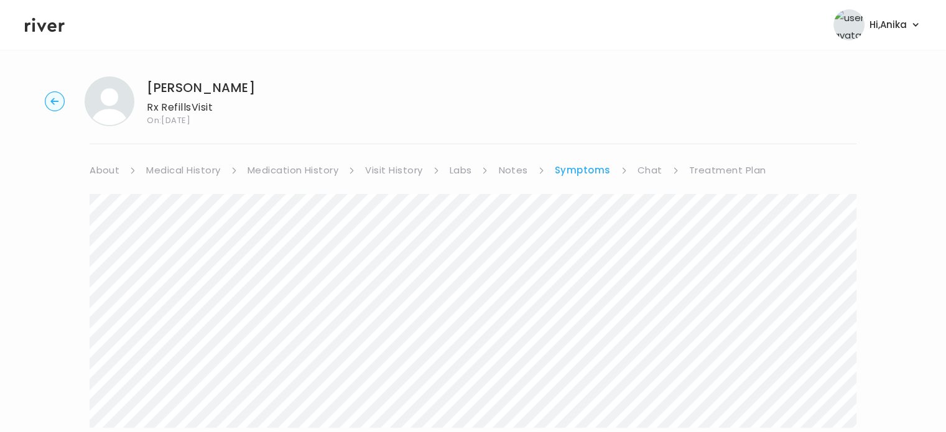
scroll to position [0, 0]
click at [373, 170] on link "Visit History" at bounding box center [393, 173] width 57 height 17
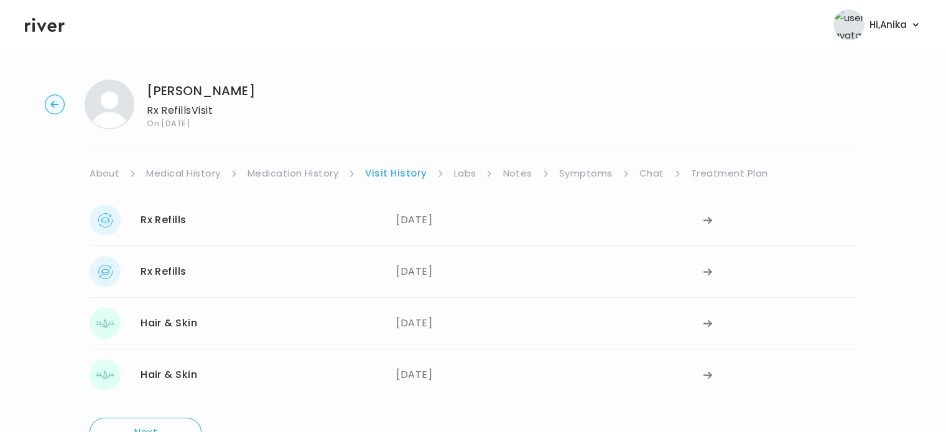
click at [284, 181] on link "Medication History" at bounding box center [293, 173] width 91 height 17
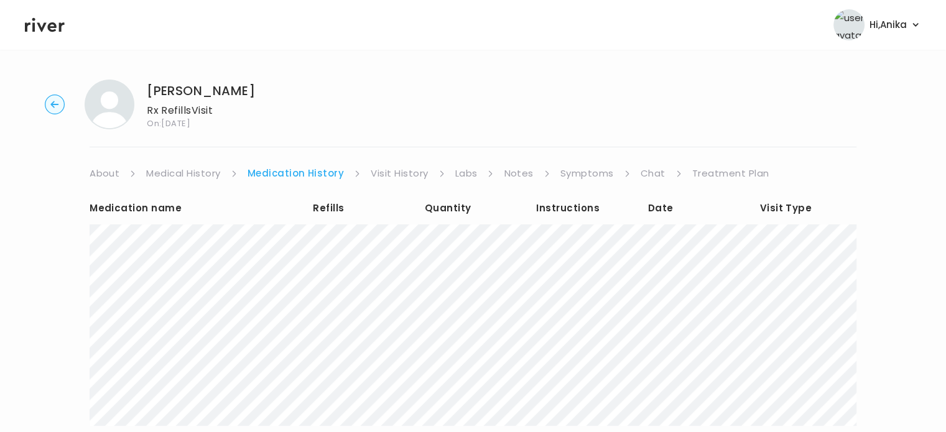
click at [710, 174] on link "Treatment Plan" at bounding box center [730, 173] width 77 height 17
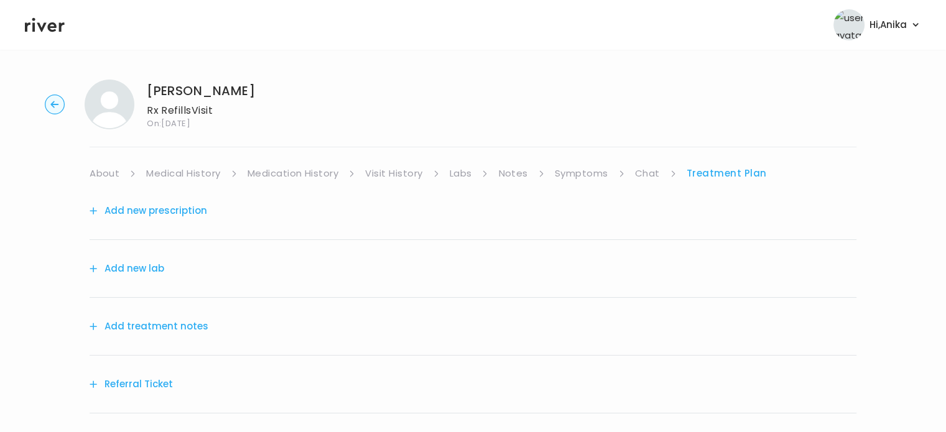
click at [197, 325] on button "Add treatment notes" at bounding box center [149, 326] width 119 height 17
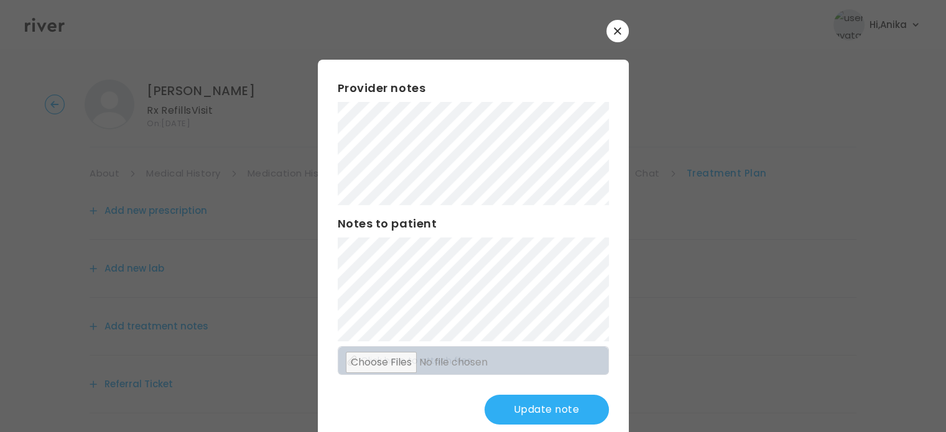
click at [509, 412] on button "Update note" at bounding box center [547, 410] width 124 height 30
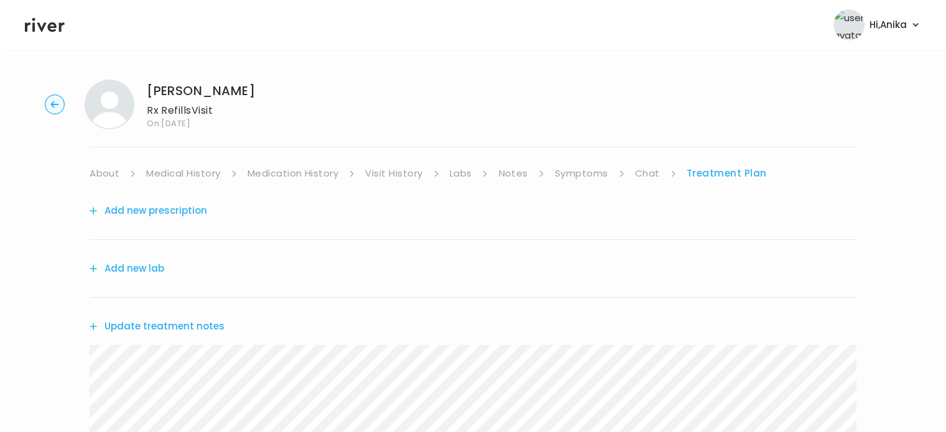
click at [582, 166] on link "Symptoms" at bounding box center [581, 173] width 53 height 17
click at [706, 165] on link "Treatment Plan" at bounding box center [727, 173] width 77 height 17
click at [195, 320] on button "Update treatment notes" at bounding box center [157, 326] width 135 height 17
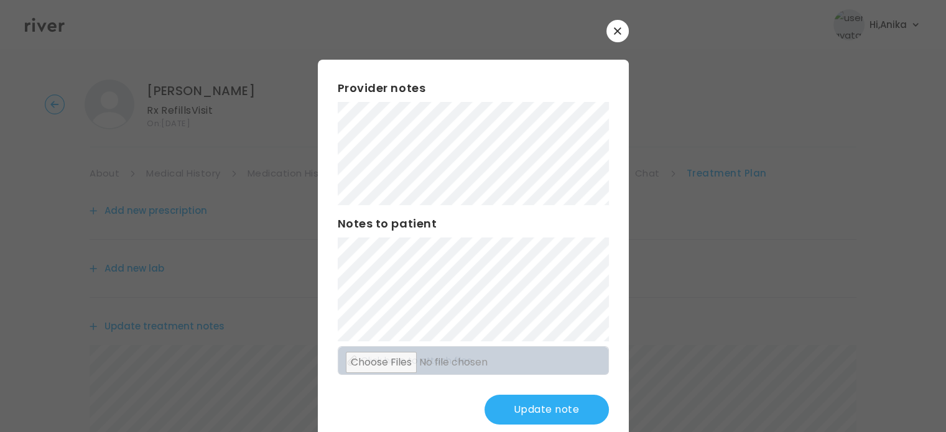
click at [615, 31] on icon "button" at bounding box center [617, 30] width 7 height 7
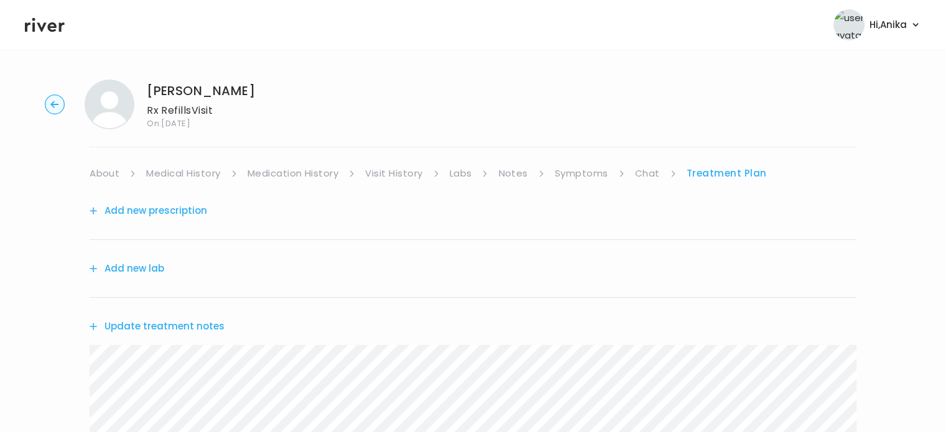
click at [166, 215] on button "Add new prescription" at bounding box center [149, 210] width 118 height 17
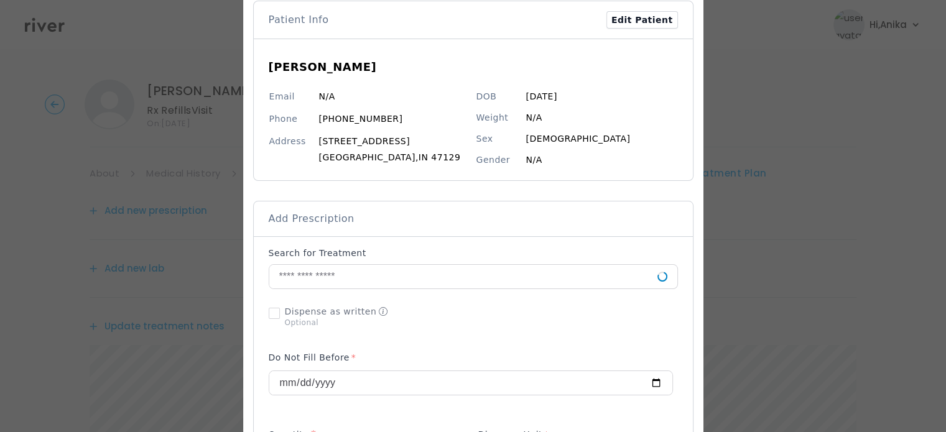
scroll to position [92, 0]
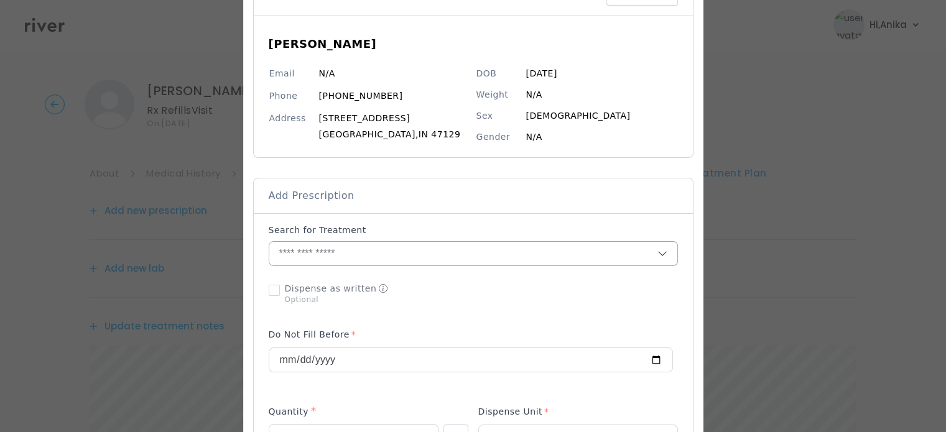
click at [371, 254] on input "text" at bounding box center [463, 254] width 388 height 24
type input "*"
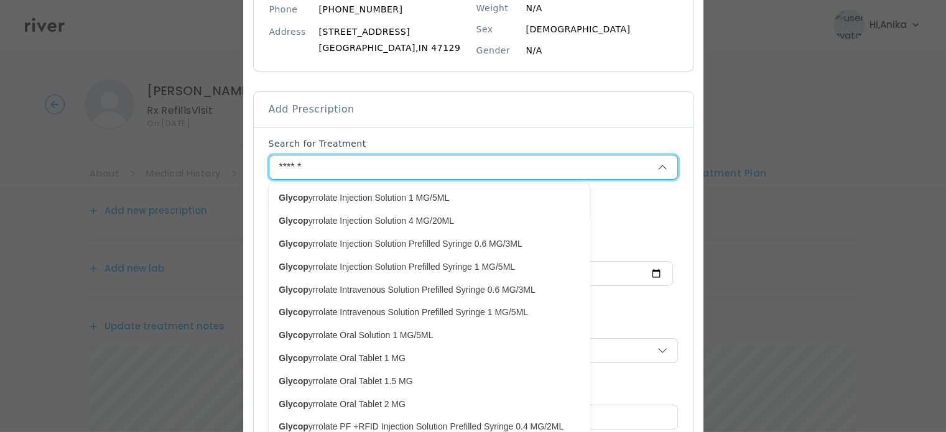
scroll to position [145, 0]
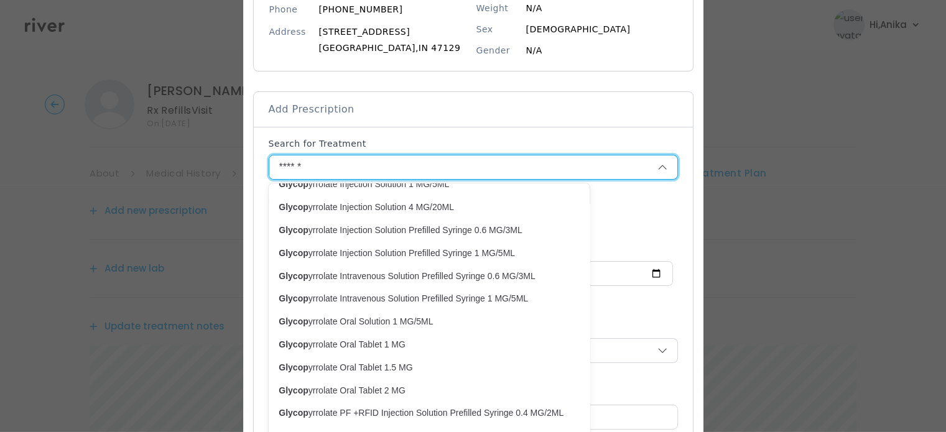
click at [379, 339] on p "Glycop yrrolate Oral Tablet 1 MG" at bounding box center [422, 345] width 286 height 12
type input "**********"
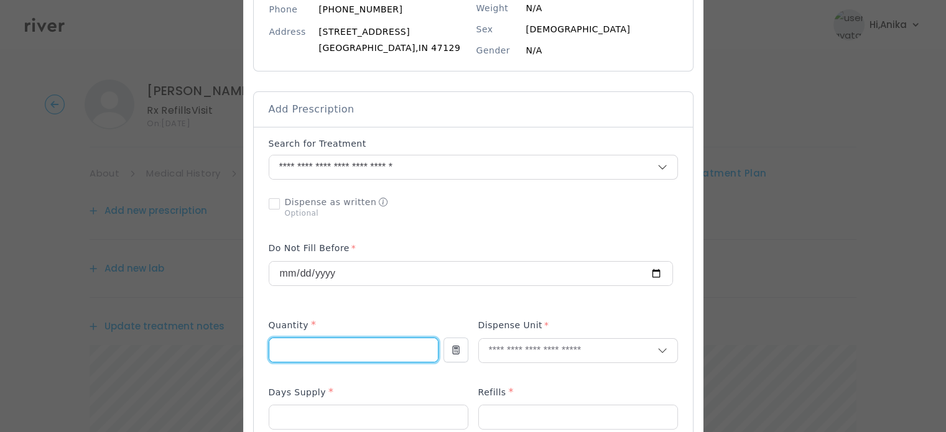
click at [337, 345] on input "number" at bounding box center [353, 350] width 169 height 24
type input "***"
click at [536, 354] on input "text" at bounding box center [568, 351] width 179 height 24
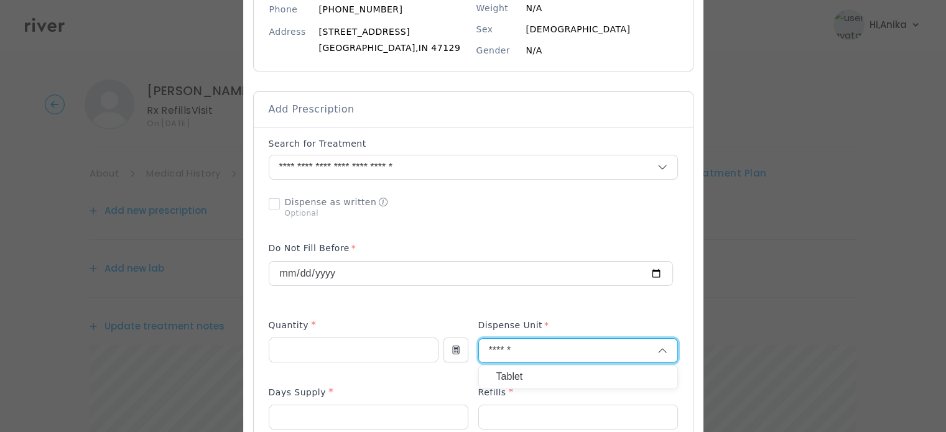
type input "******"
click at [529, 373] on p "Tablet" at bounding box center [578, 377] width 164 height 18
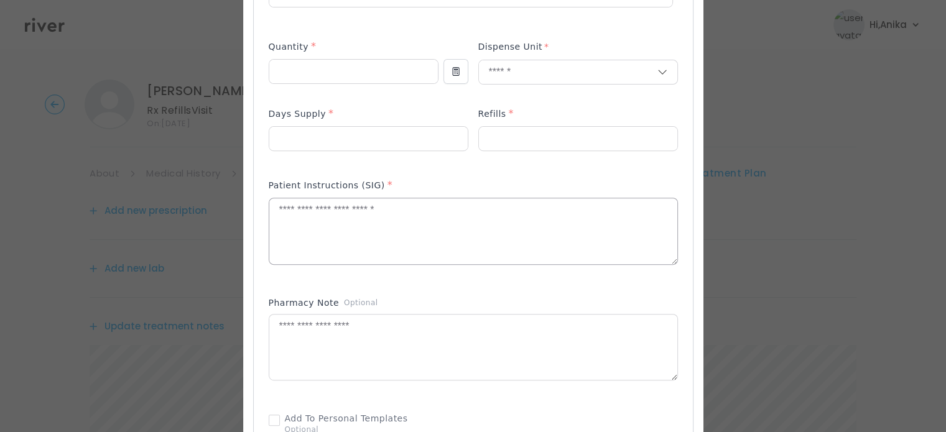
scroll to position [470, 0]
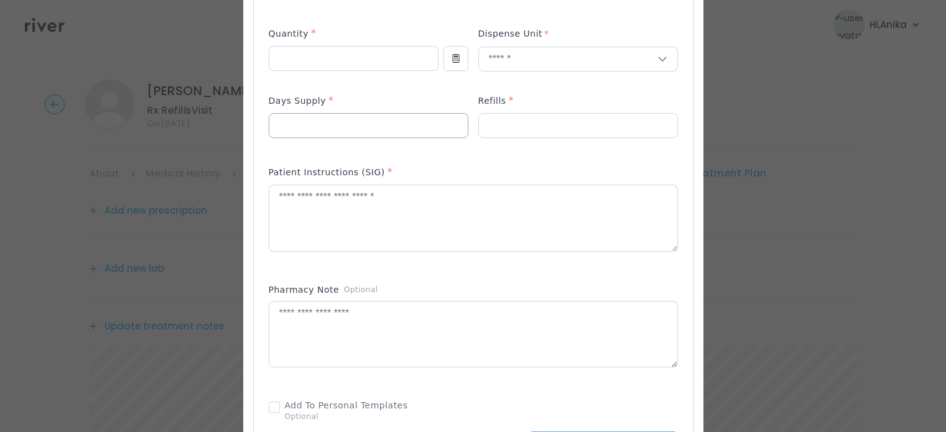
click at [323, 124] on input "number" at bounding box center [368, 126] width 198 height 24
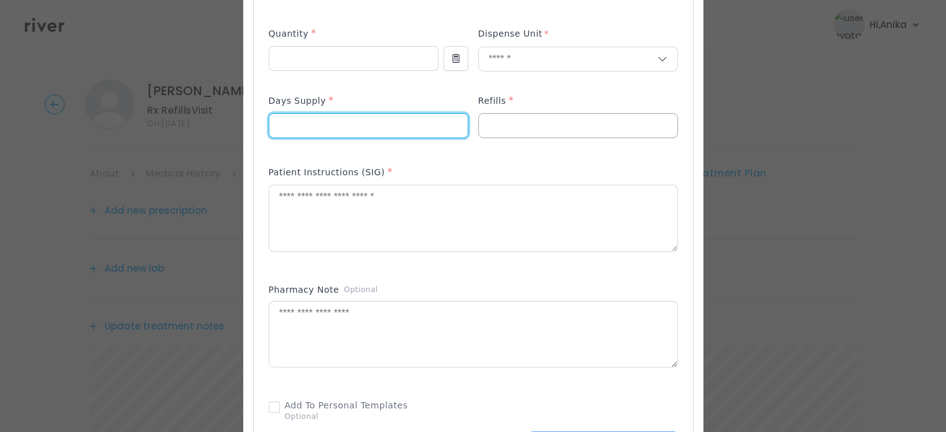
type input "**"
click at [528, 113] on div at bounding box center [578, 125] width 200 height 25
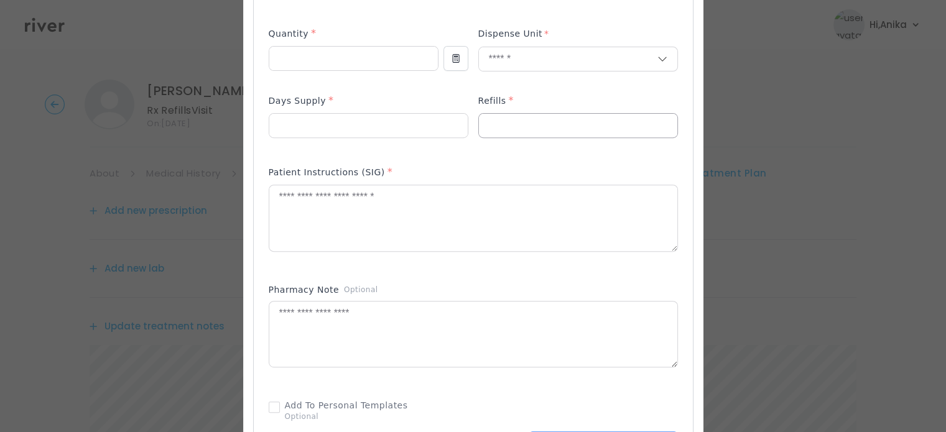
click at [516, 123] on input "number" at bounding box center [578, 126] width 198 height 24
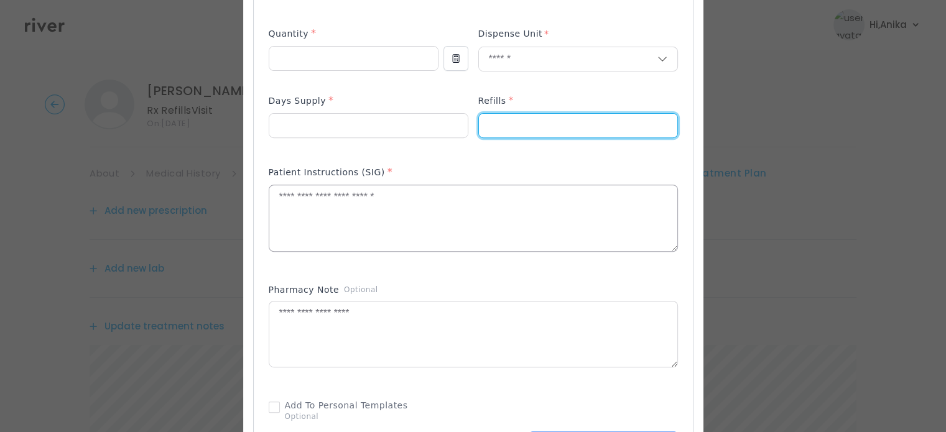
type input "*"
click at [487, 209] on textarea at bounding box center [473, 218] width 408 height 66
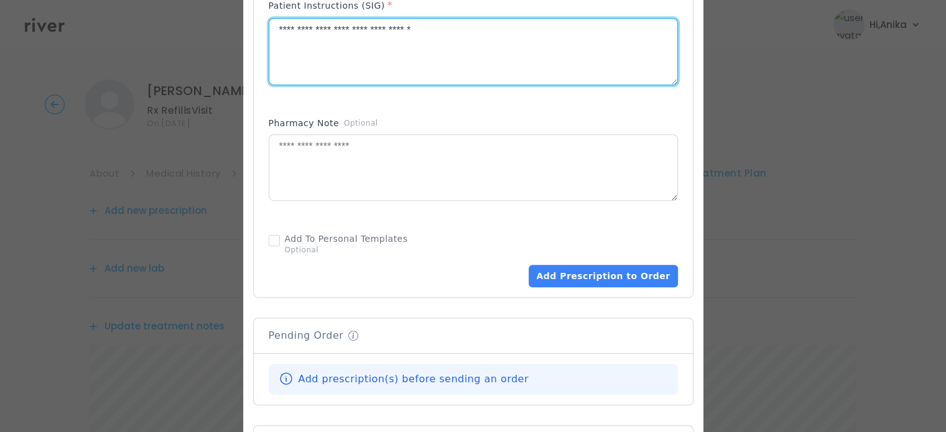
scroll to position [635, 0]
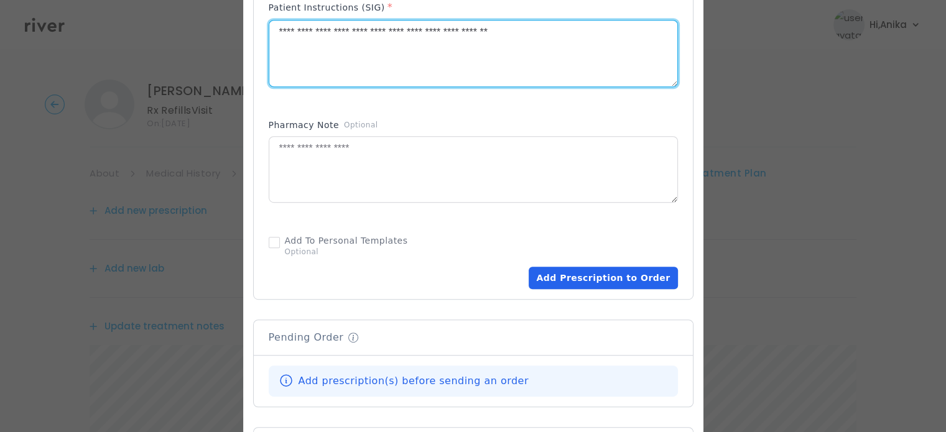
type textarea "**********"
click at [590, 281] on button "Add Prescription to Order" at bounding box center [603, 278] width 149 height 22
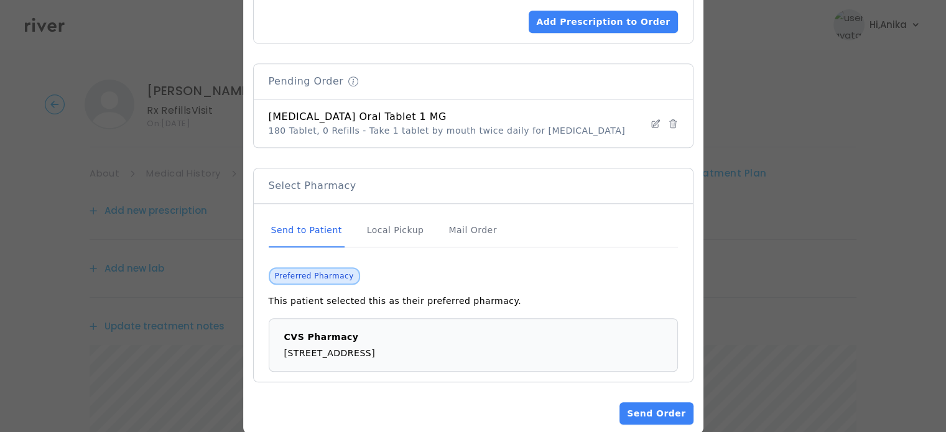
scroll to position [911, 0]
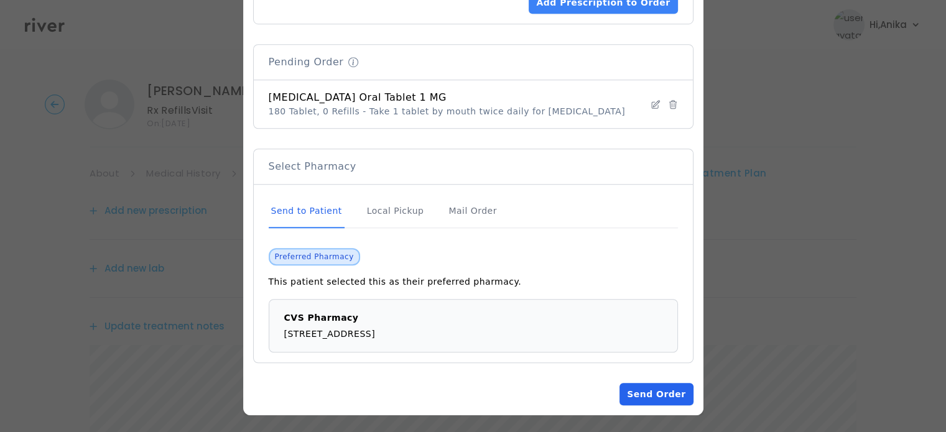
click at [652, 394] on button "Send Order" at bounding box center [656, 394] width 73 height 22
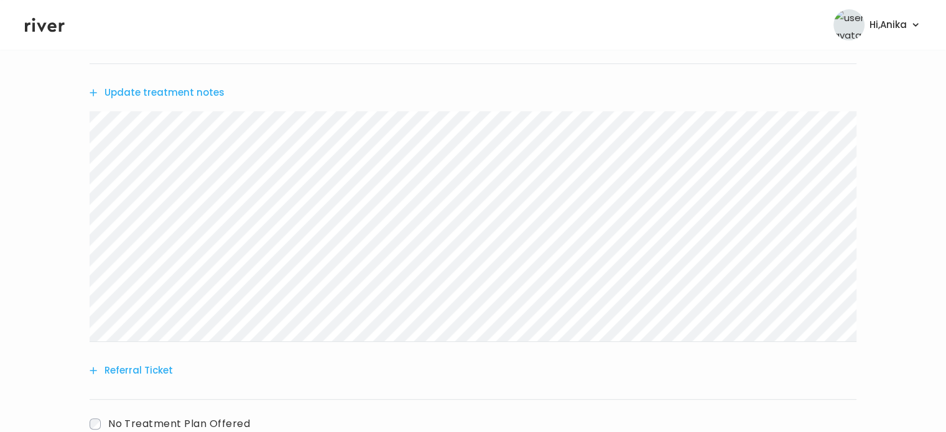
scroll to position [445, 0]
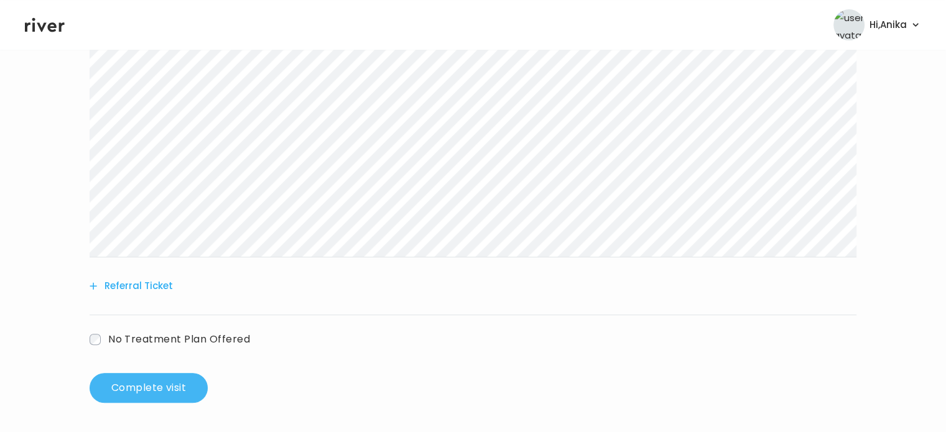
click at [175, 391] on button "Complete visit" at bounding box center [149, 388] width 118 height 30
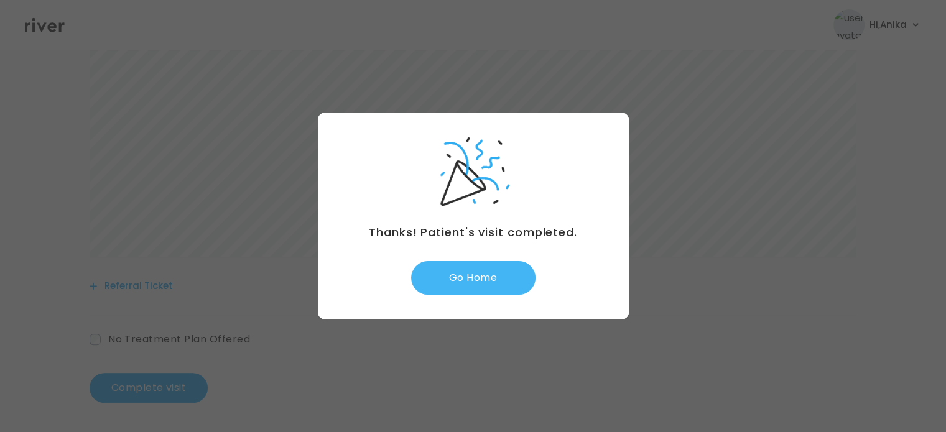
click at [492, 286] on button "Go Home" at bounding box center [473, 278] width 124 height 34
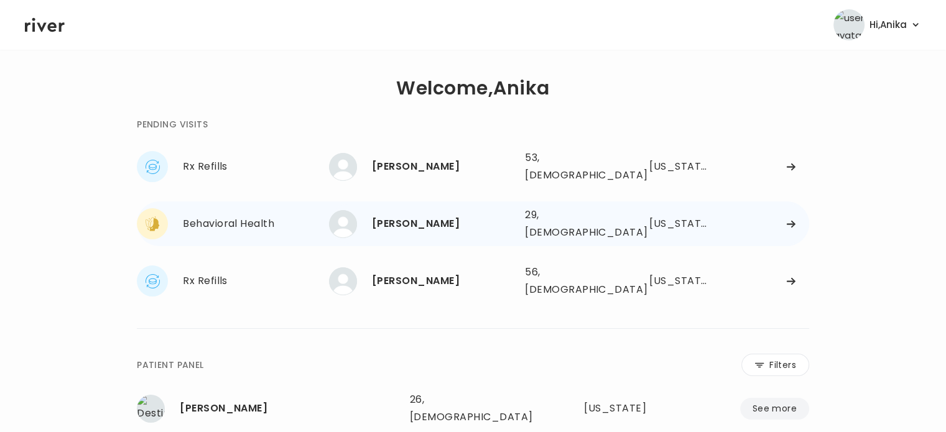
click at [423, 218] on div "[PERSON_NAME]" at bounding box center [443, 223] width 143 height 17
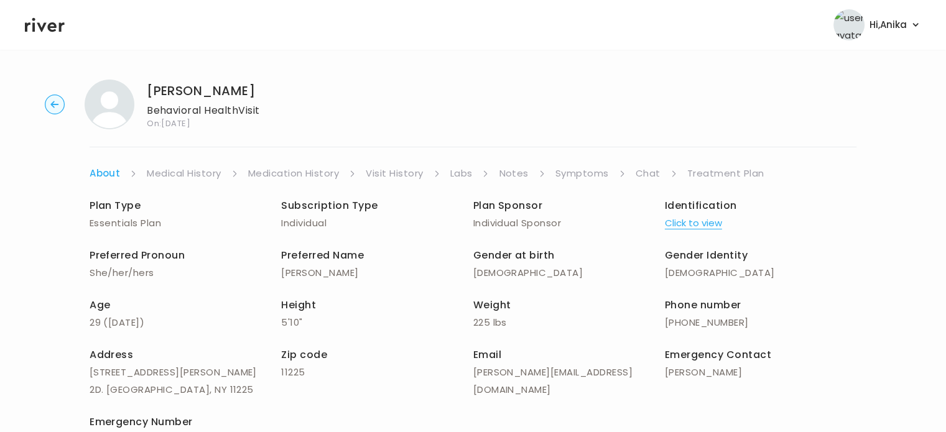
click at [698, 223] on button "Click to view" at bounding box center [693, 223] width 57 height 17
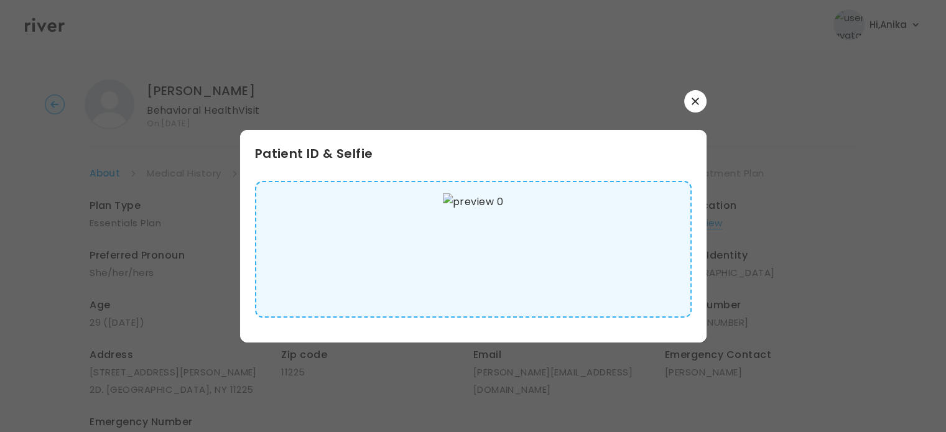
click at [699, 94] on button "button" at bounding box center [695, 101] width 22 height 22
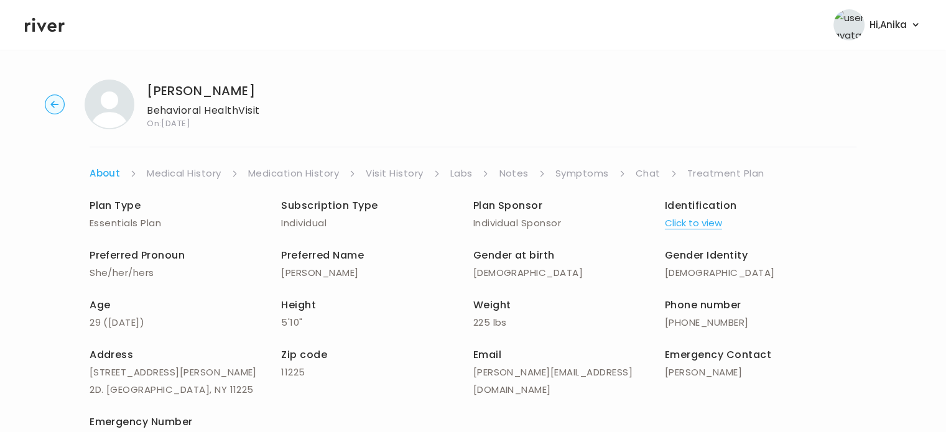
click at [187, 171] on link "Medical History" at bounding box center [184, 173] width 74 height 17
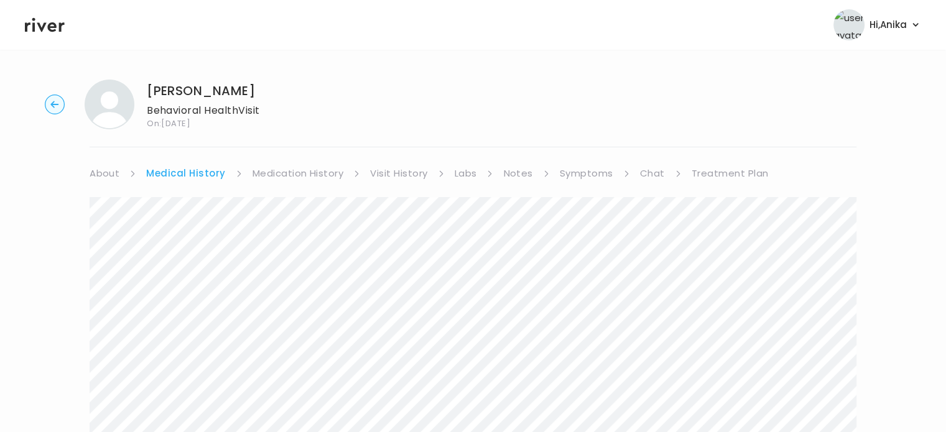
click at [302, 180] on link "Medication History" at bounding box center [298, 173] width 91 height 17
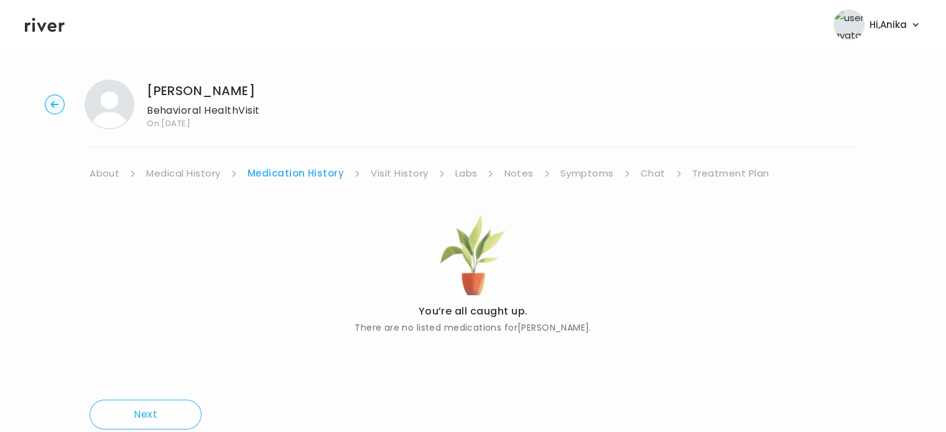
click at [393, 176] on link "Visit History" at bounding box center [399, 173] width 57 height 17
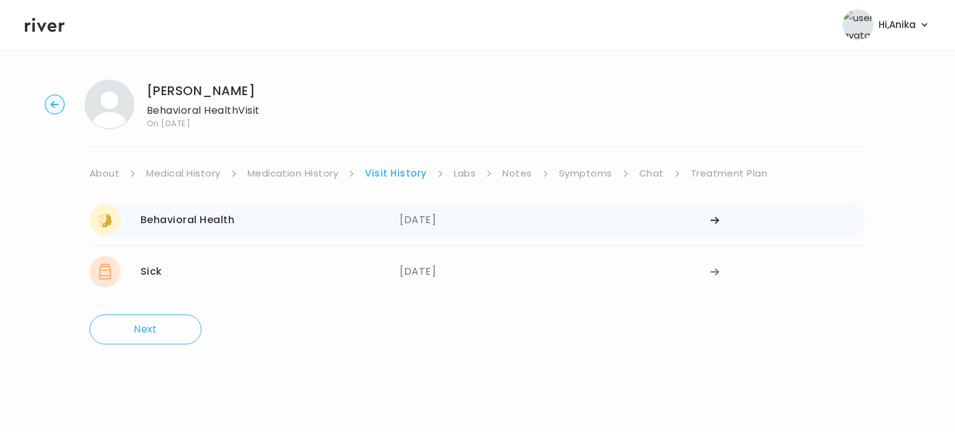
click at [453, 226] on div "08/21/2025" at bounding box center [555, 220] width 310 height 31
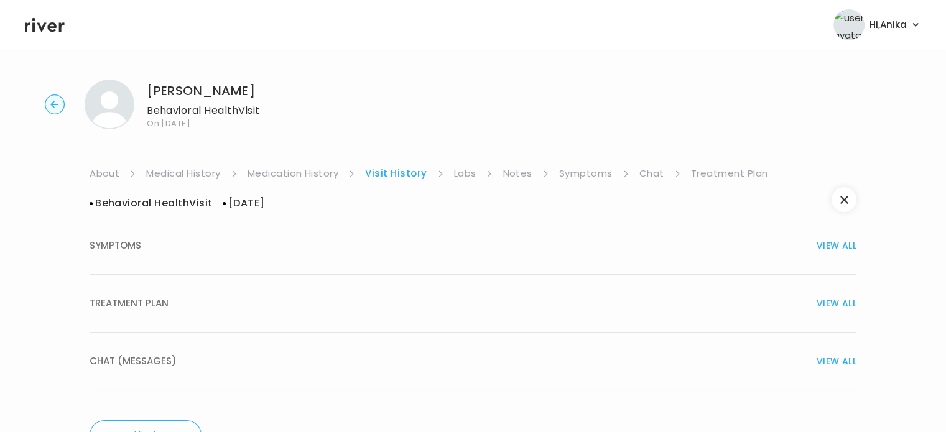
click at [477, 310] on div "TREATMENT PLAN VIEW ALL" at bounding box center [473, 303] width 767 height 17
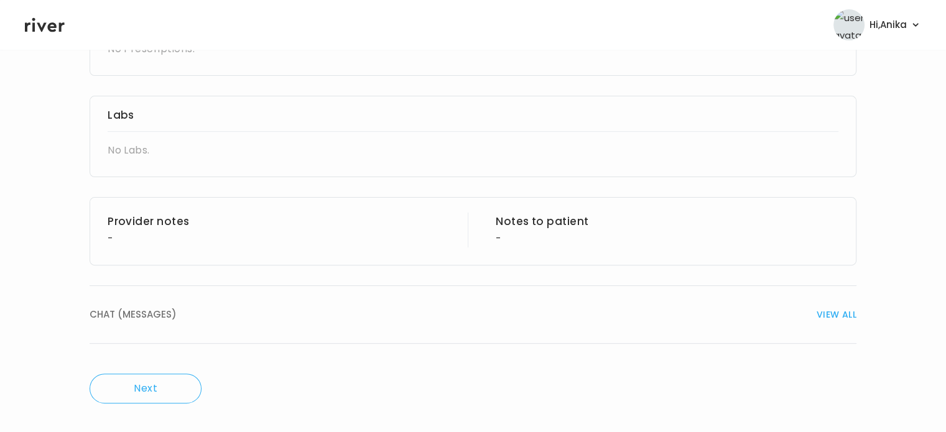
scroll to position [321, 0]
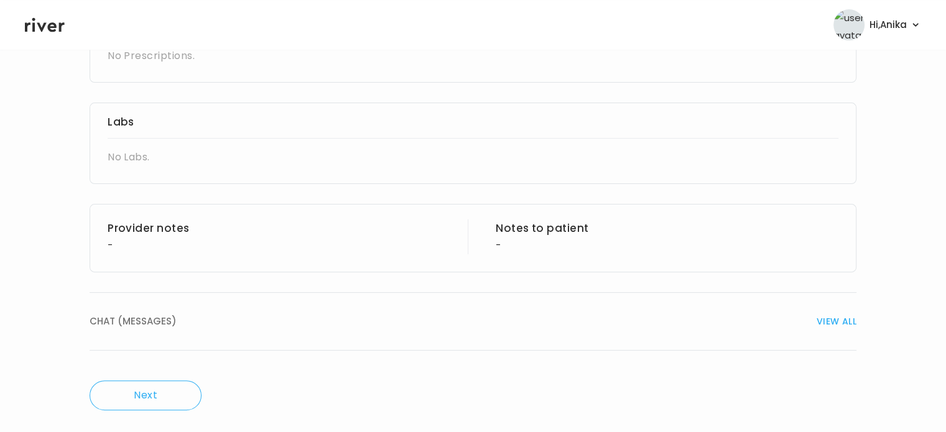
click at [475, 328] on div "CHAT (MESSAGES) VIEW ALL" at bounding box center [473, 321] width 767 height 17
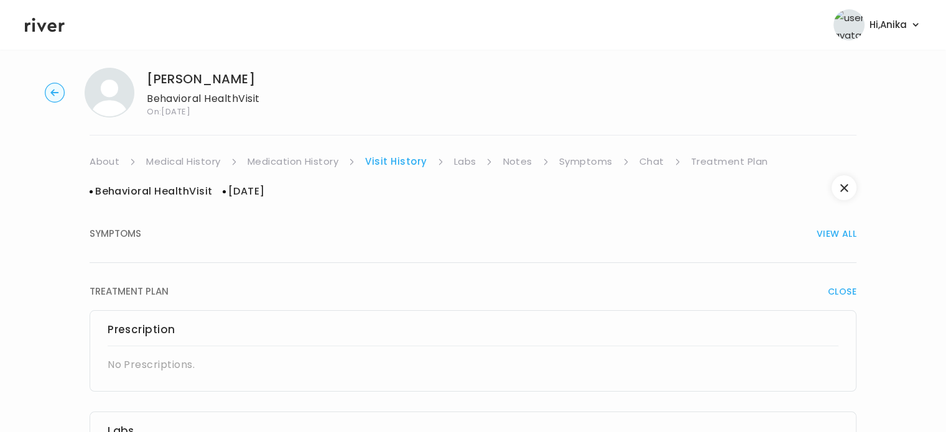
scroll to position [0, 0]
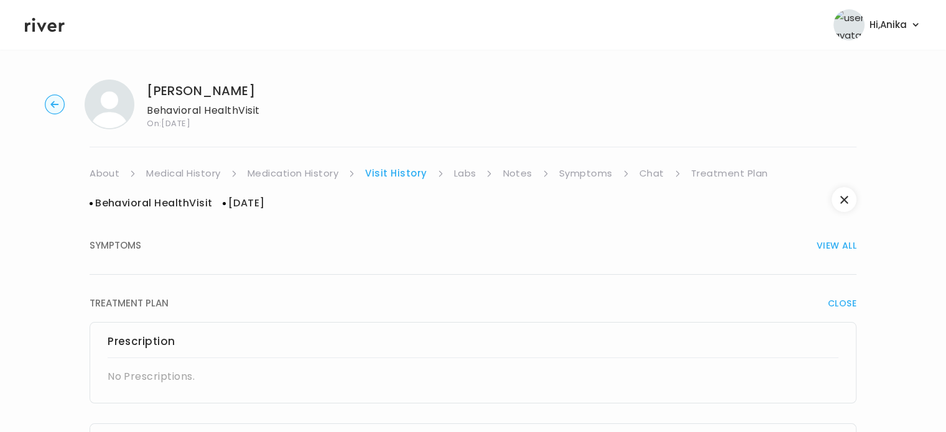
click at [462, 174] on link "Labs" at bounding box center [465, 173] width 22 height 17
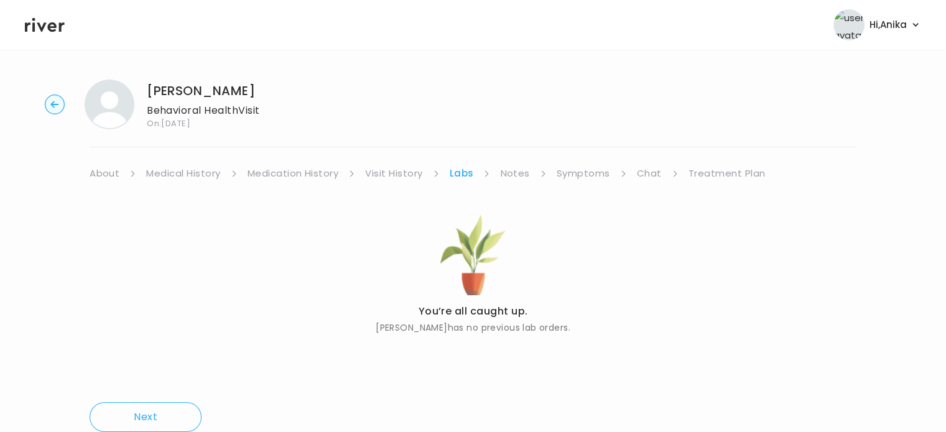
click at [504, 174] on link "Notes" at bounding box center [514, 173] width 29 height 17
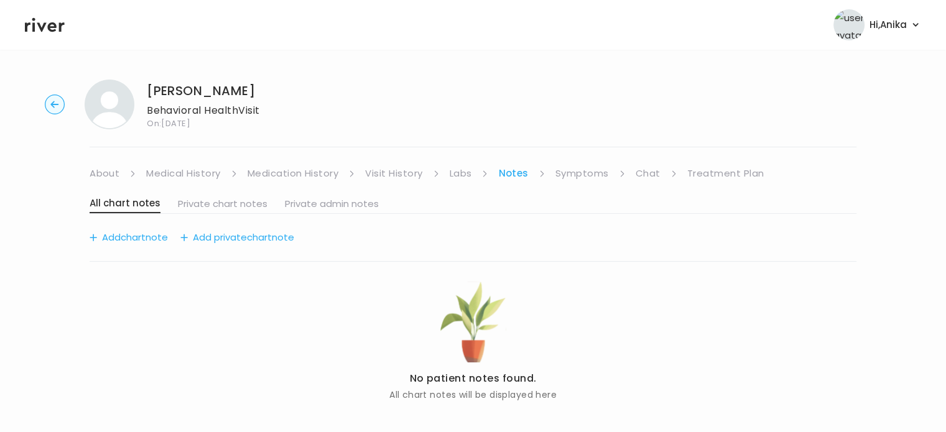
click at [565, 171] on link "Symptoms" at bounding box center [582, 173] width 53 height 17
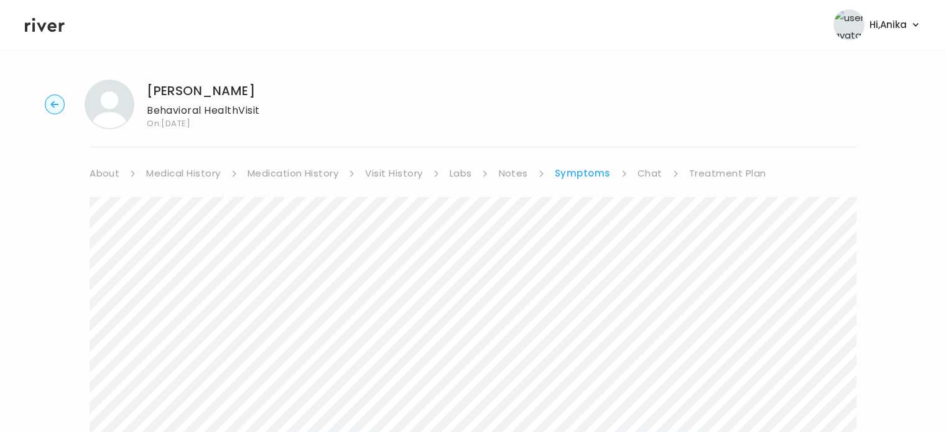
click at [646, 175] on link "Chat" at bounding box center [650, 173] width 25 height 17
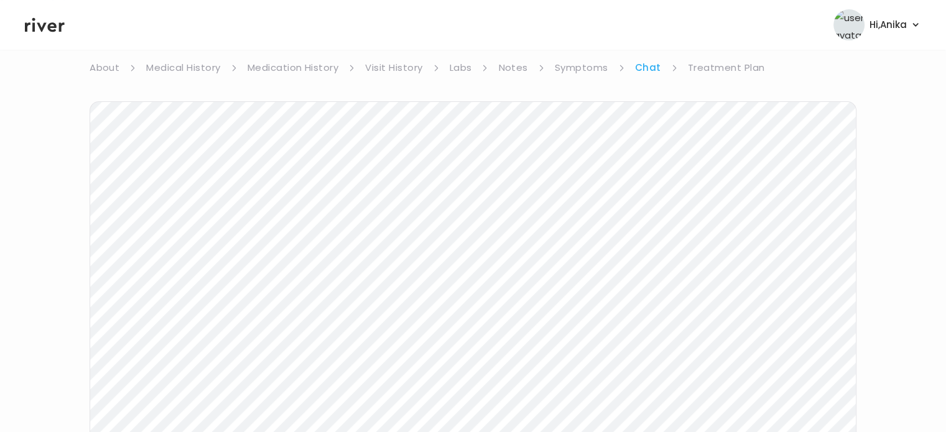
scroll to position [162, 0]
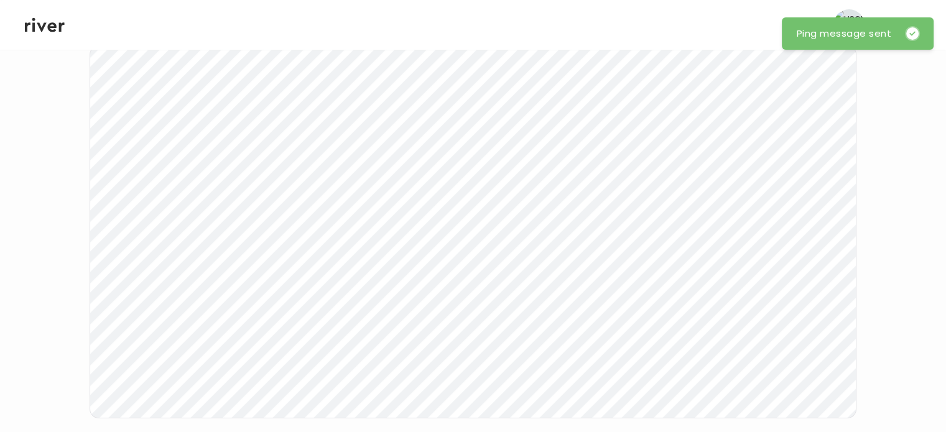
click at [35, 32] on icon at bounding box center [45, 25] width 40 height 19
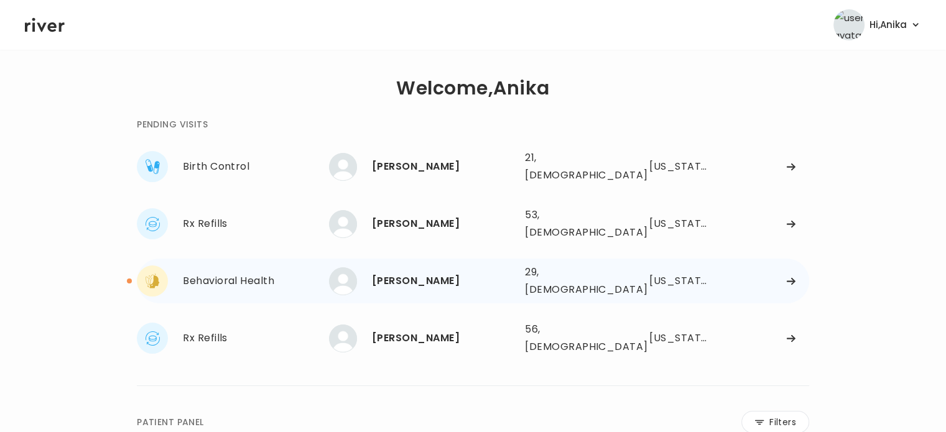
click at [447, 272] on div "[PERSON_NAME]" at bounding box center [443, 280] width 143 height 17
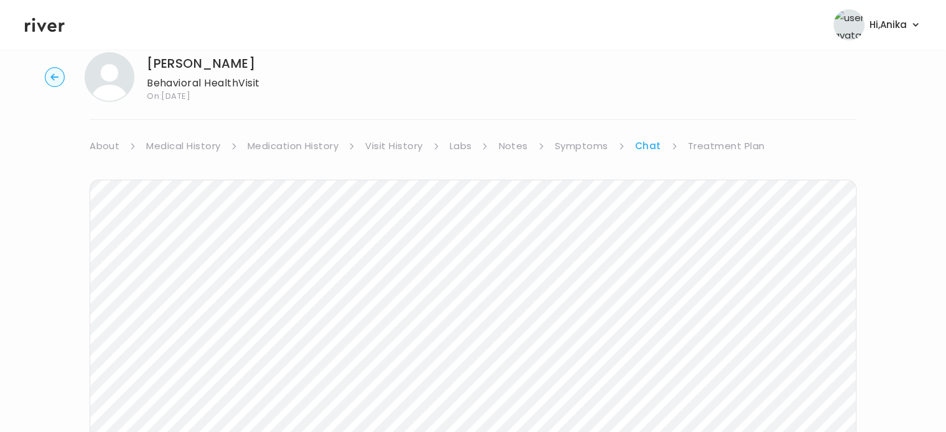
scroll to position [29, 0]
